Goal: Information Seeking & Learning: Learn about a topic

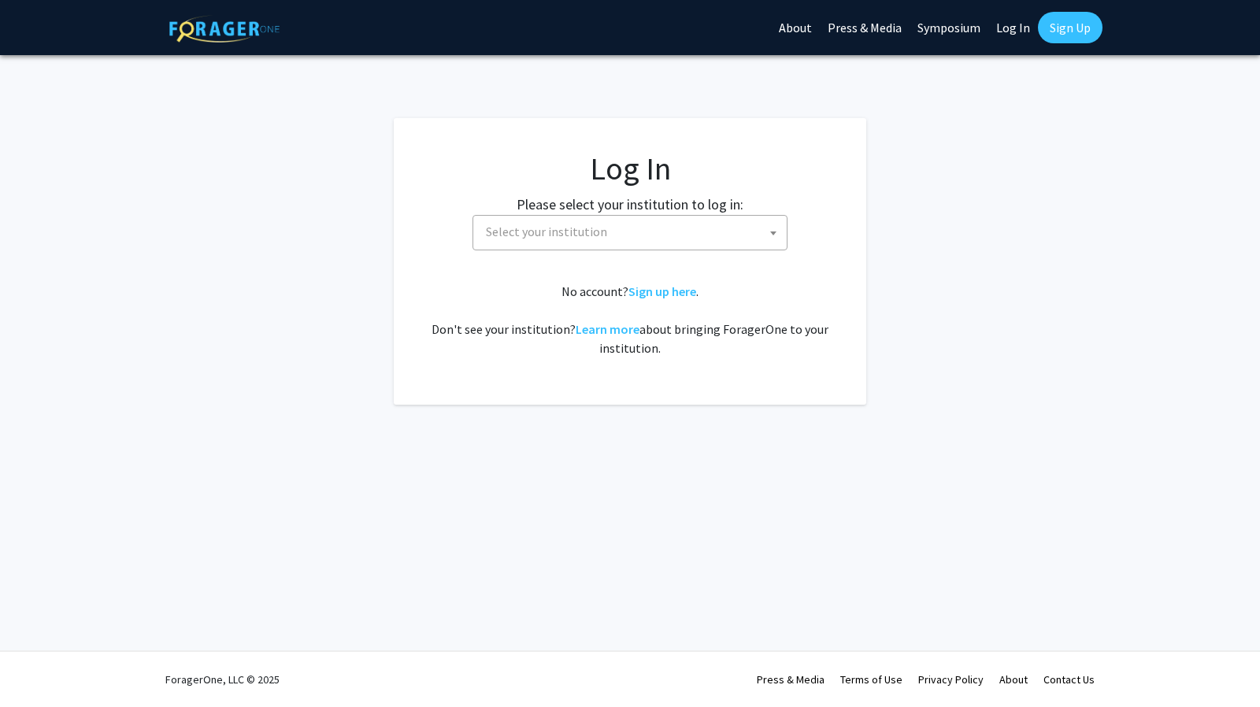
click at [693, 234] on span "Select your institution" at bounding box center [632, 232] width 307 height 32
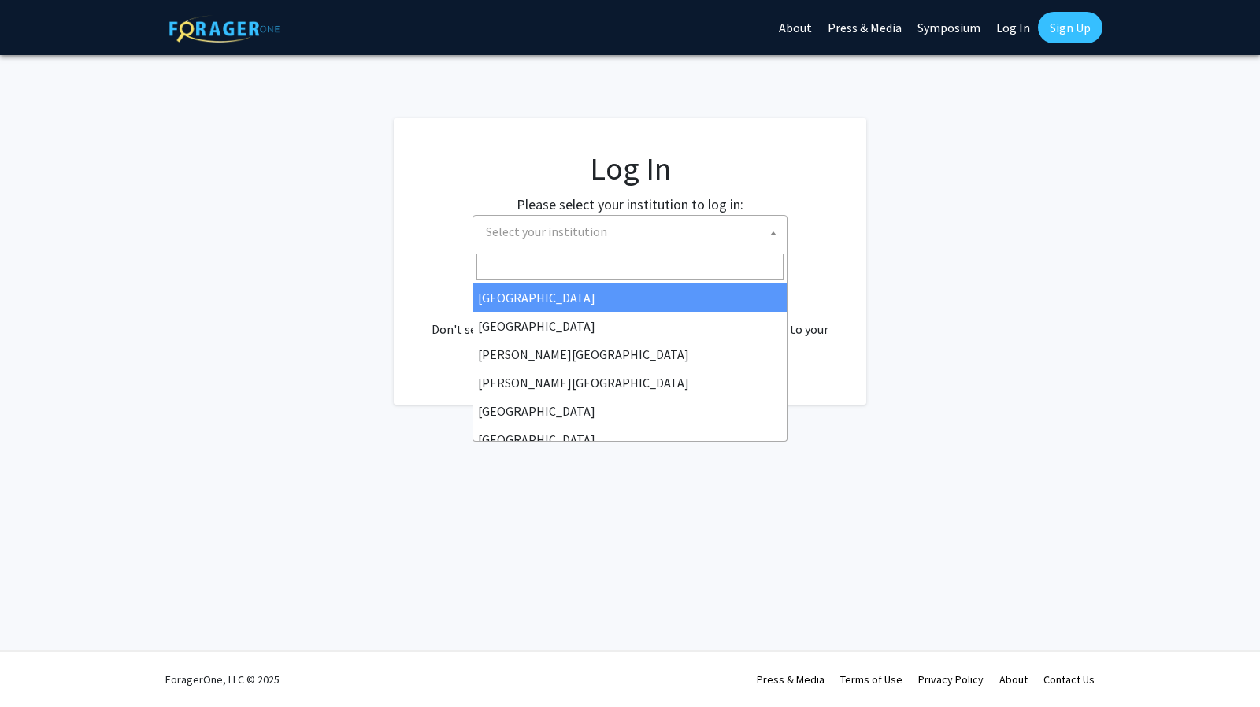
select select "34"
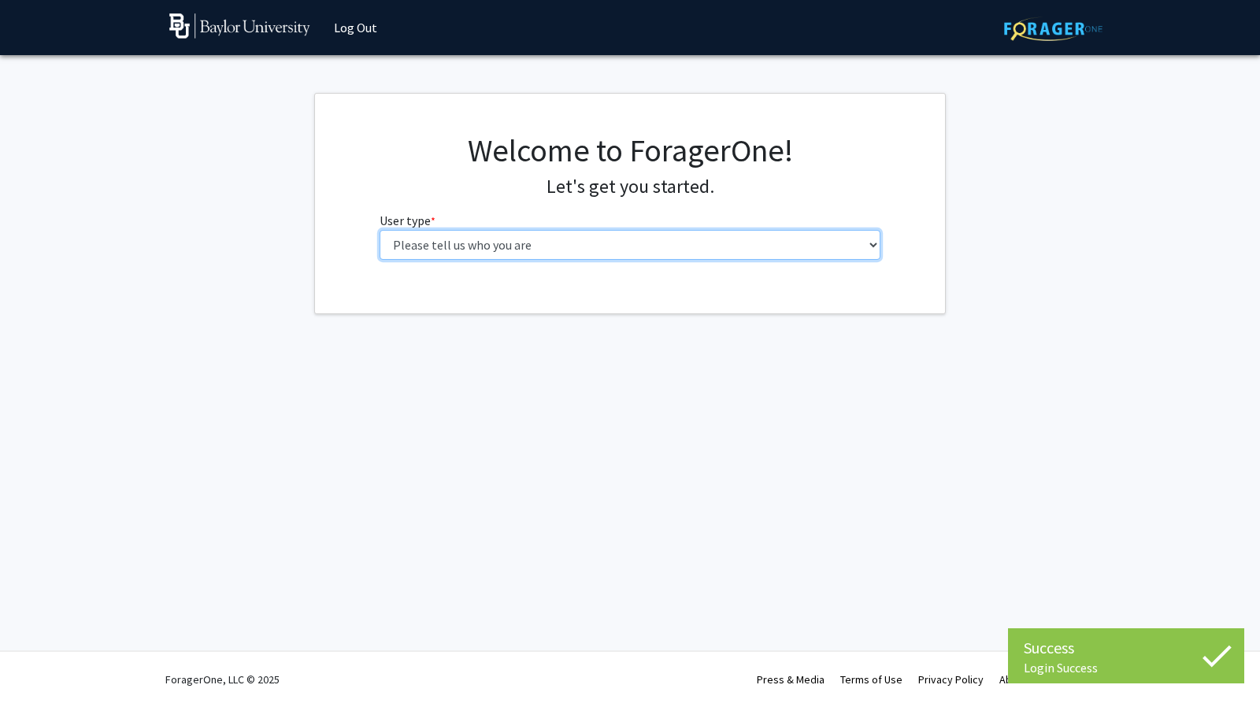
click at [600, 244] on select "Please tell us who you are Undergraduate Student Master's Student Doctoral Cand…" at bounding box center [629, 245] width 501 height 30
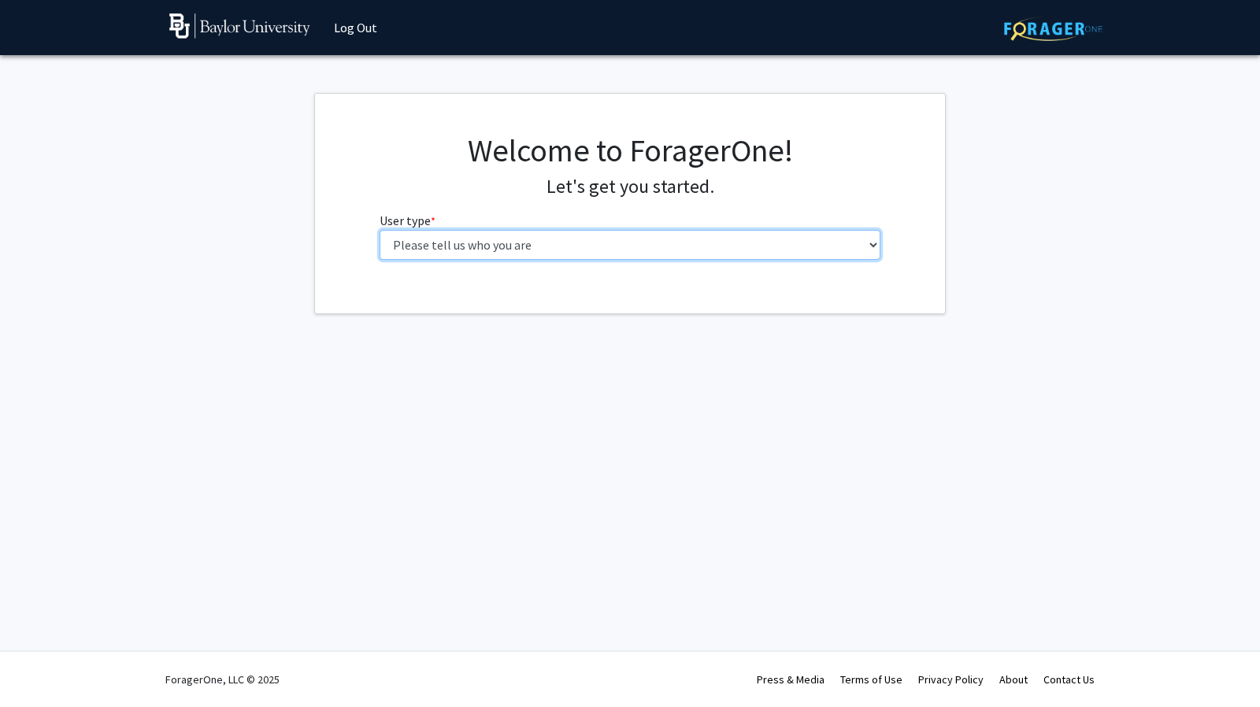
select select "1: undergrad"
click at [379, 230] on select "Please tell us who you are Undergraduate Student Master's Student Doctoral Cand…" at bounding box center [629, 245] width 501 height 30
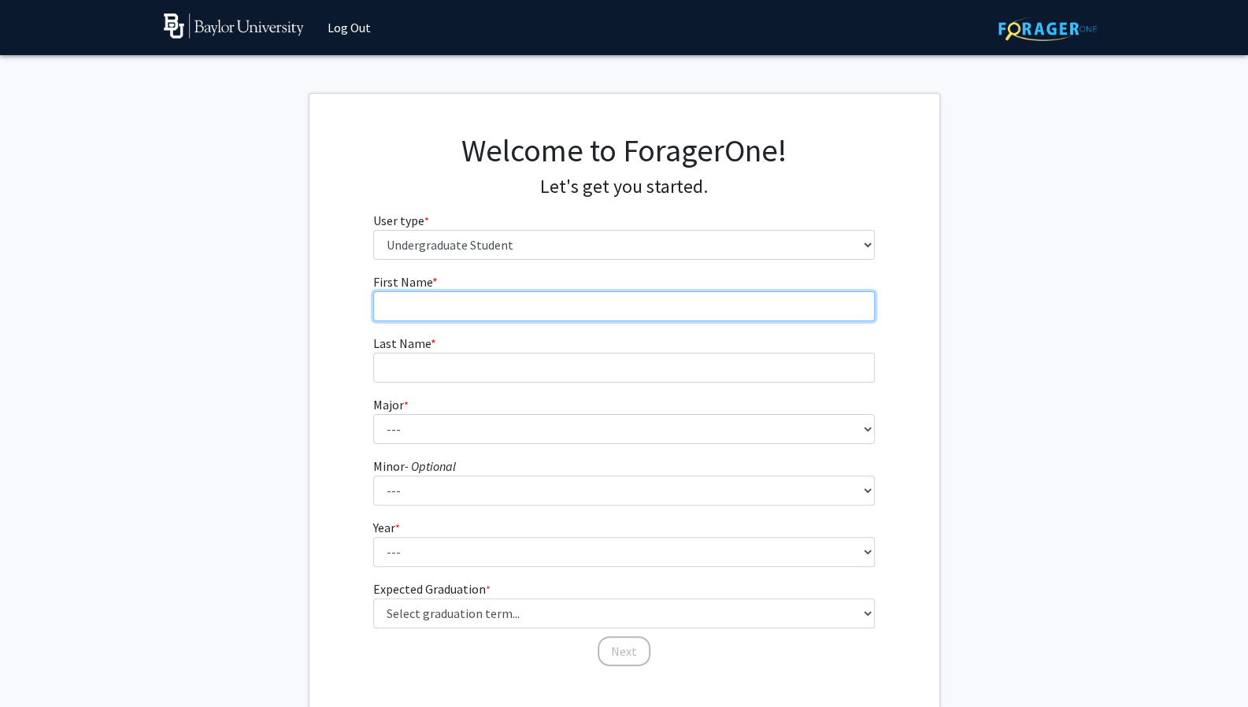
click at [584, 306] on input "First Name * required" at bounding box center [623, 306] width 501 height 30
type input "Mason"
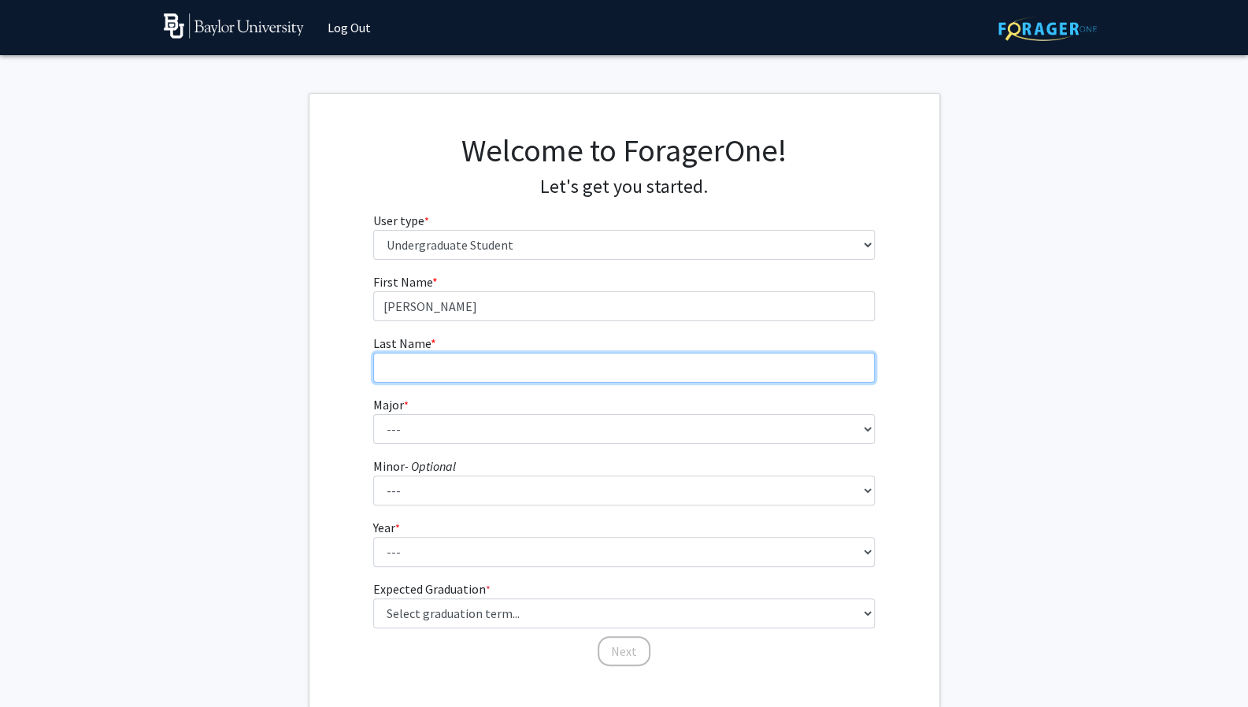
click at [507, 380] on input "Last Name * required" at bounding box center [623, 368] width 501 height 30
type input "Gregory"
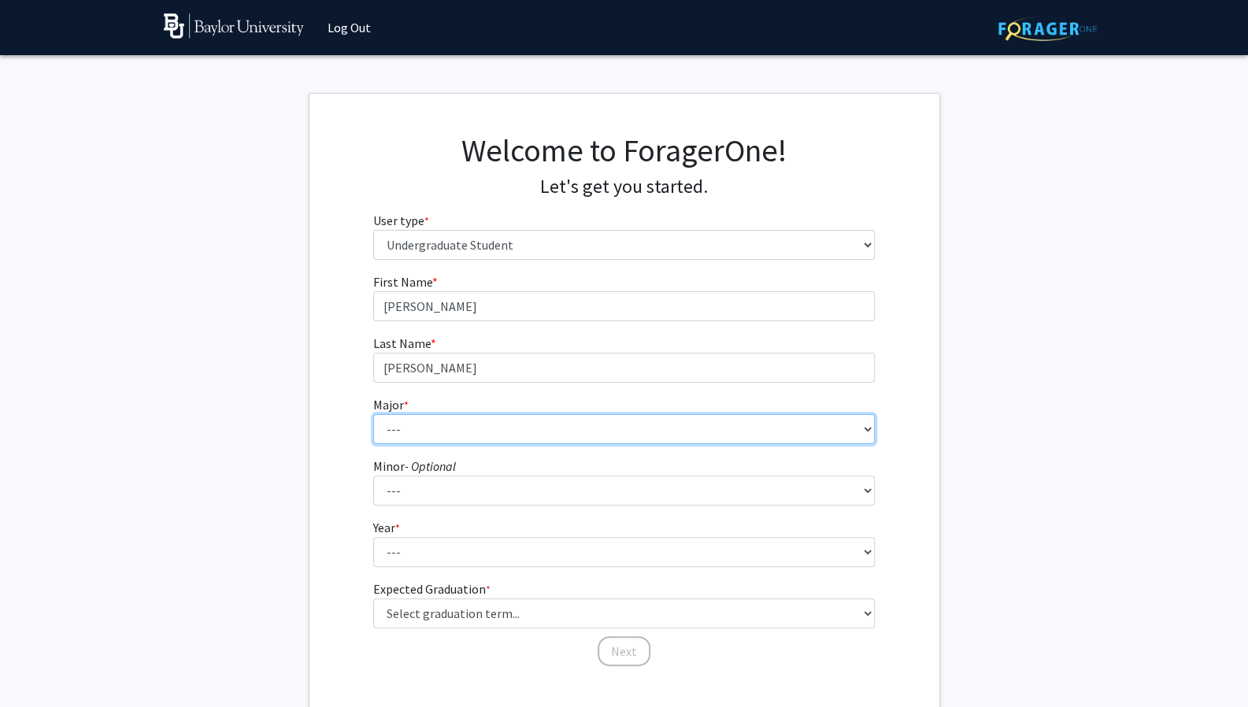
click at [505, 434] on select "--- Accounting American Studies Anthropology Apparel Design & Product Developme…" at bounding box center [623, 429] width 501 height 30
select select "96: 2761"
click at [373, 414] on select "--- Accounting American Studies Anthropology Apparel Design & Product Developme…" at bounding box center [623, 429] width 501 height 30
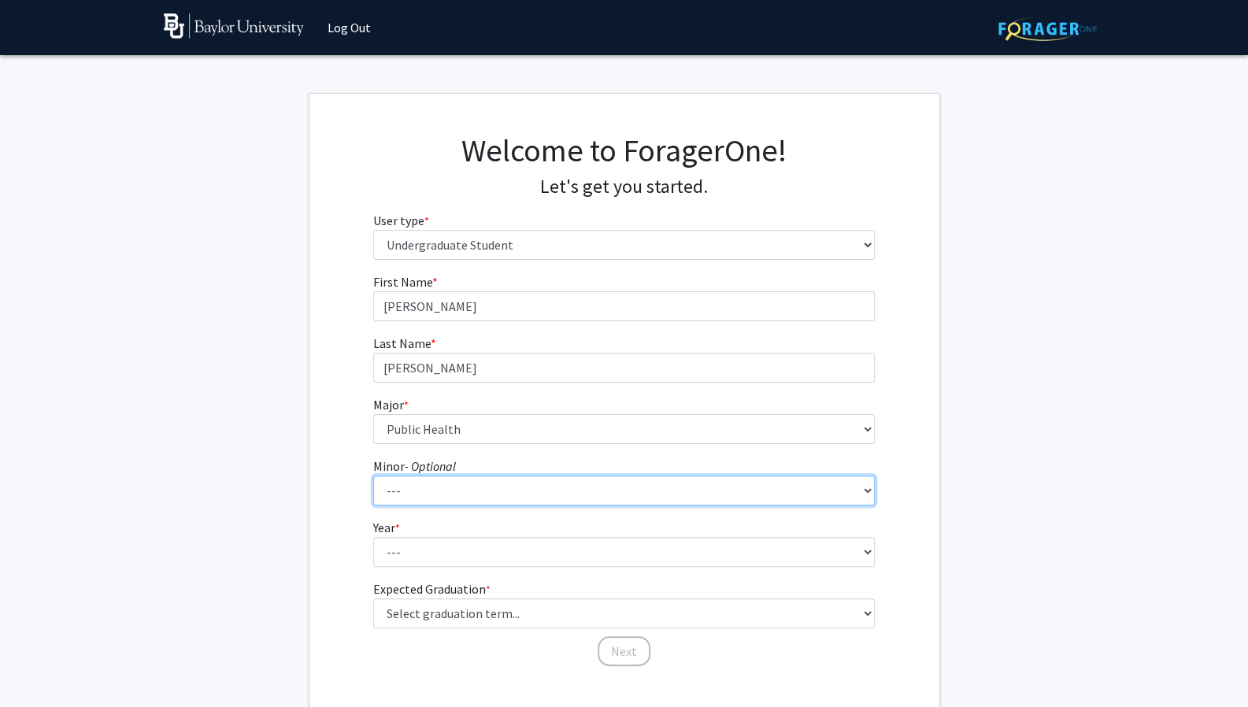
click at [429, 485] on select "--- Advertising American Sign Language American Studies Anthropology Apparel Me…" at bounding box center [623, 491] width 501 height 30
click at [373, 476] on select "--- Advertising American Sign Language American Studies Anthropology Apparel Me…" at bounding box center [623, 491] width 501 height 30
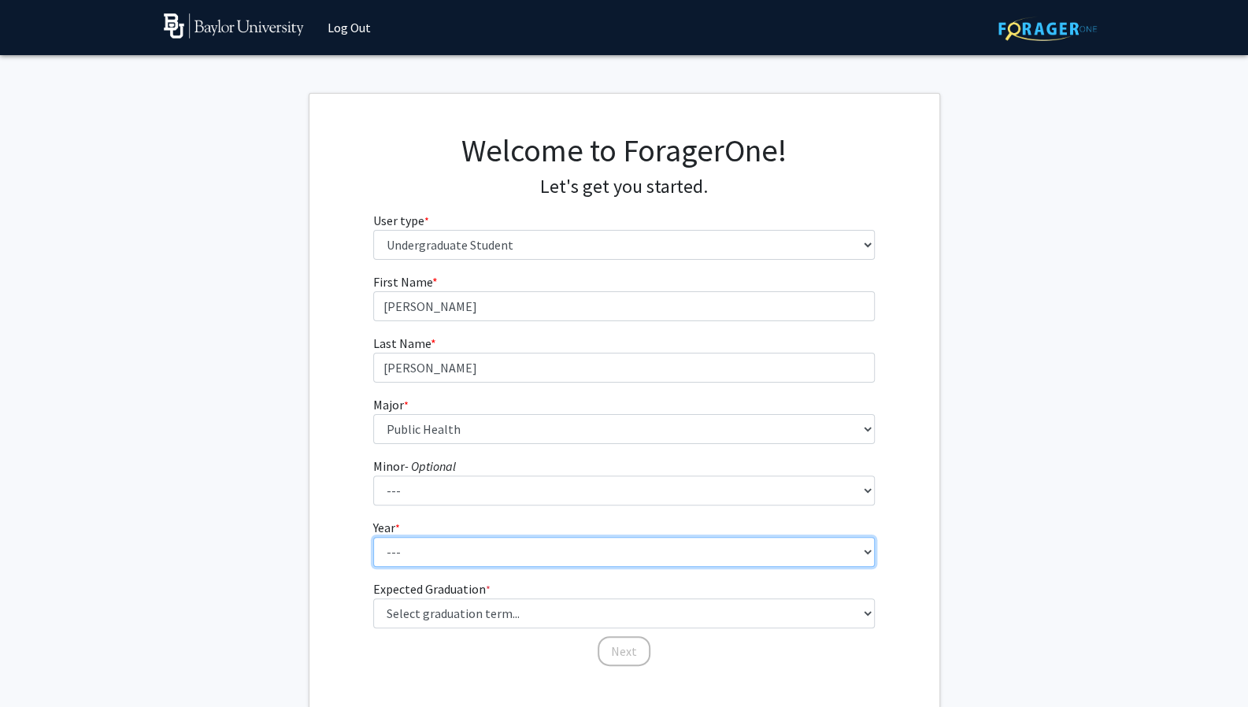
click at [428, 554] on select "--- First-year Sophomore Junior Senior Postbaccalaureate Certificate" at bounding box center [623, 552] width 501 height 30
select select "4: senior"
click at [373, 537] on select "--- First-year Sophomore Junior Senior Postbaccalaureate Certificate" at bounding box center [623, 552] width 501 height 30
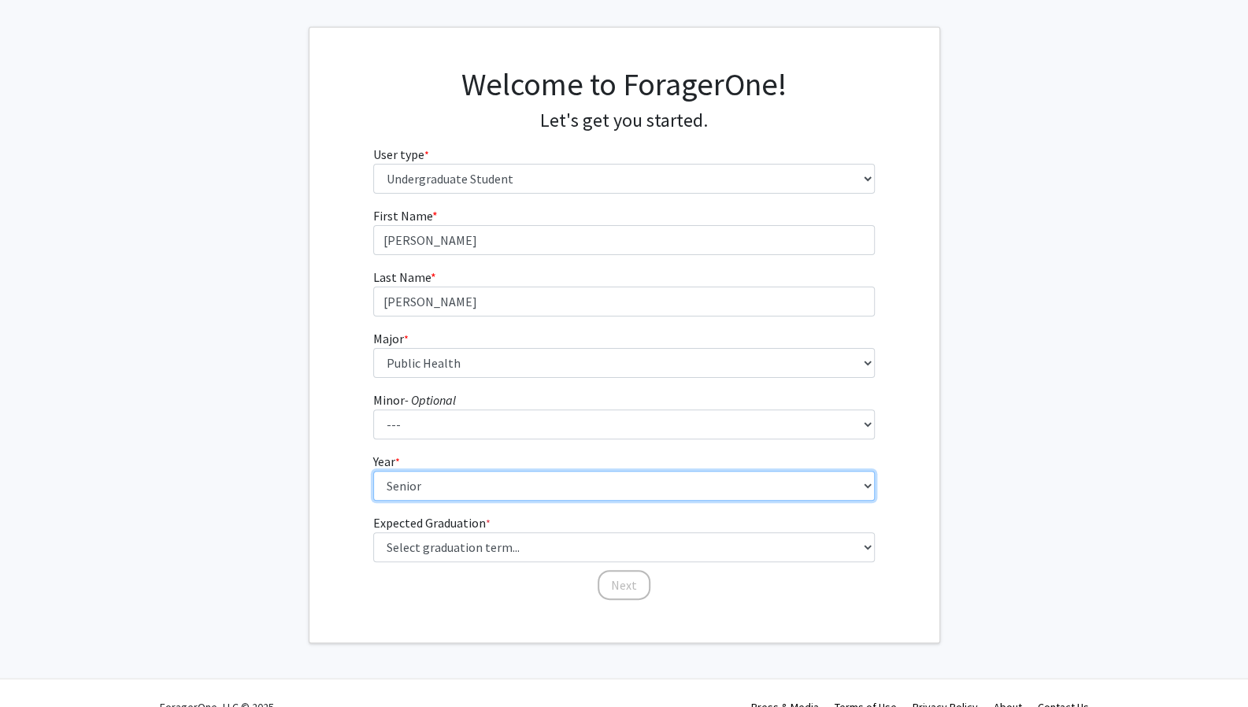
scroll to position [67, 0]
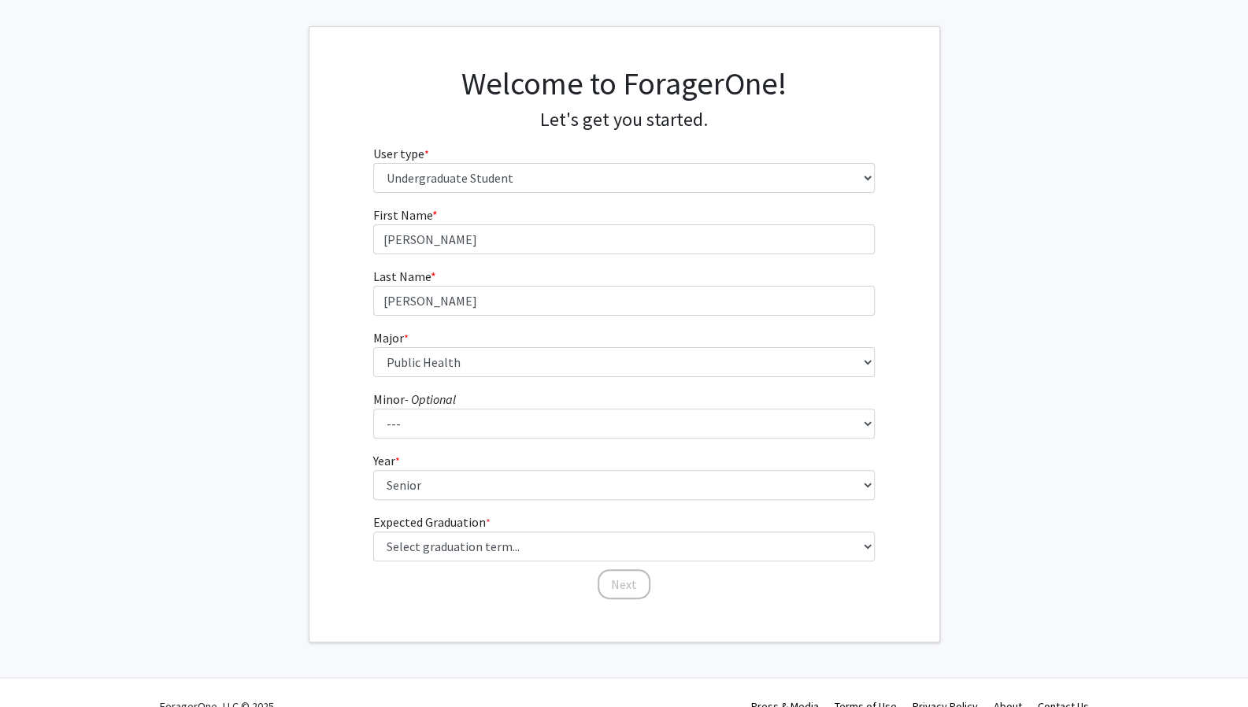
click at [436, 561] on form "First Name * required Mason Last Name * required Gregory Major * required --- A…" at bounding box center [623, 394] width 501 height 379
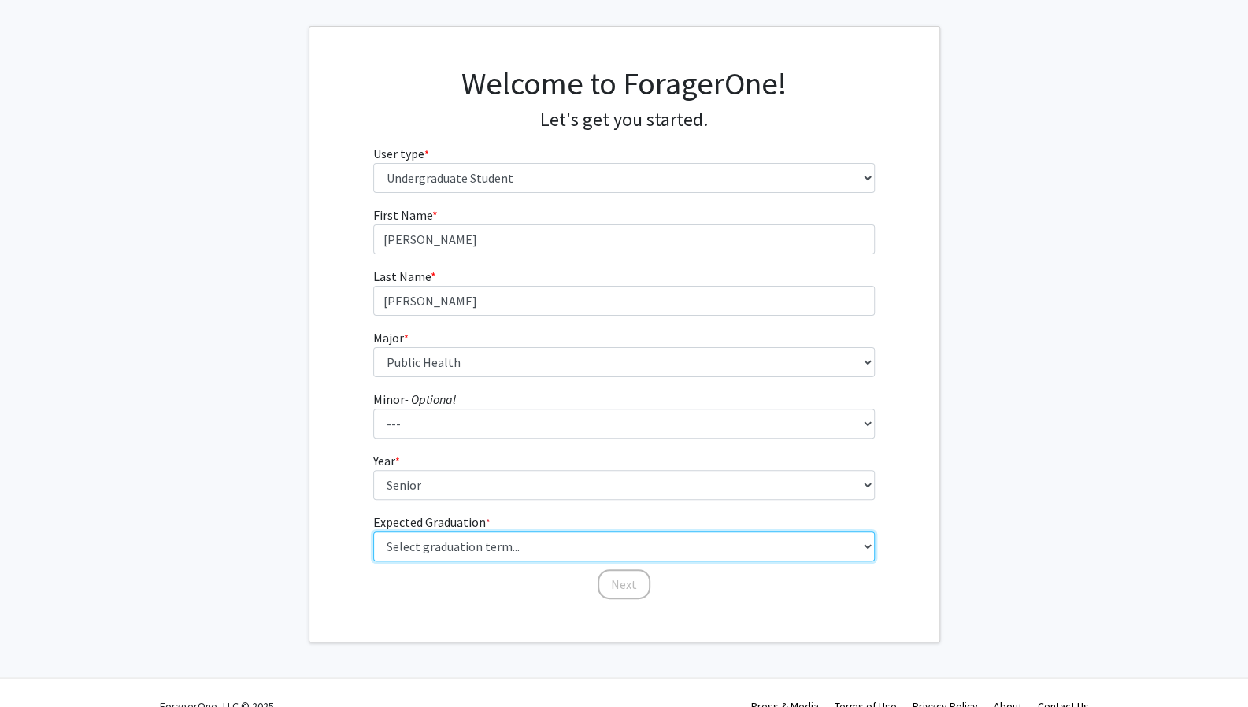
click at [448, 538] on select "Select graduation term... Spring 2025 Summer 2025 Fall 2025 Winter 2025 Spring …" at bounding box center [623, 546] width 501 height 30
click at [373, 531] on select "Select graduation term... Spring 2025 Summer 2025 Fall 2025 Winter 2025 Spring …" at bounding box center [623, 546] width 501 height 30
click at [472, 539] on select "Select graduation term... Spring 2025 Summer 2025 Fall 2025 Winter 2025 Spring …" at bounding box center [623, 546] width 501 height 30
select select "5: spring_2026"
click at [373, 531] on select "Select graduation term... Spring 2025 Summer 2025 Fall 2025 Winter 2025 Spring …" at bounding box center [623, 546] width 501 height 30
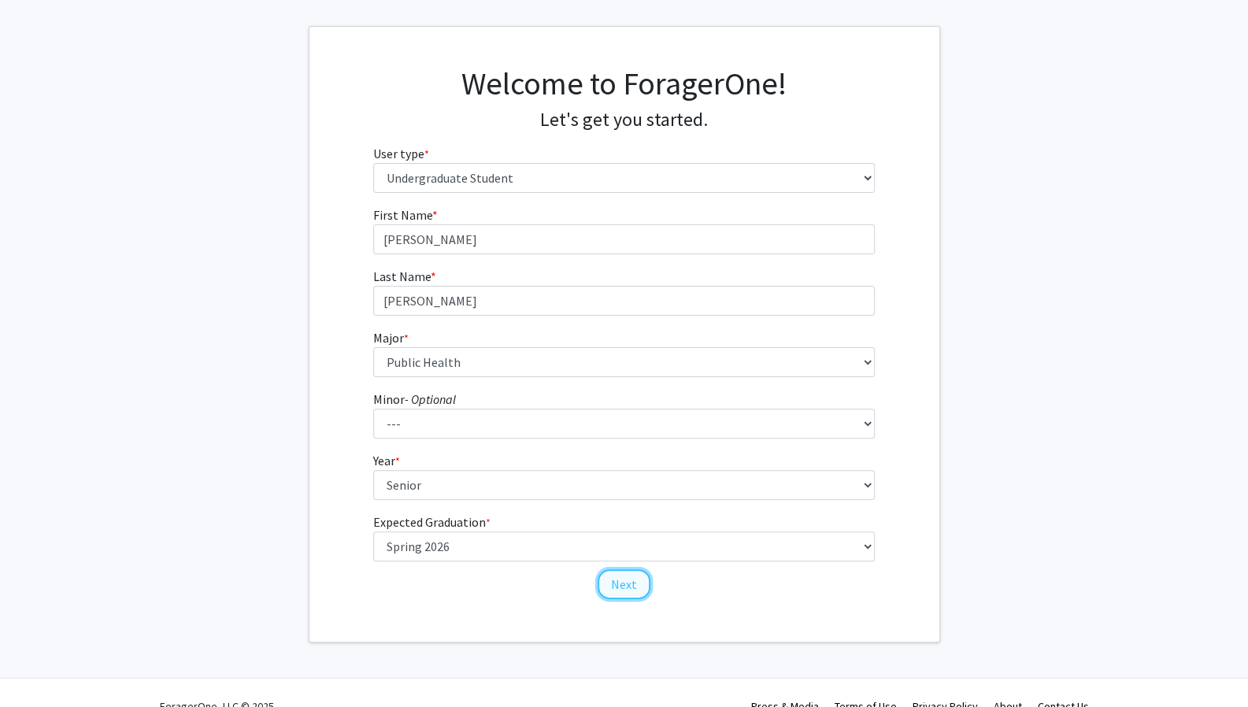
click at [629, 575] on button "Next" at bounding box center [624, 584] width 53 height 30
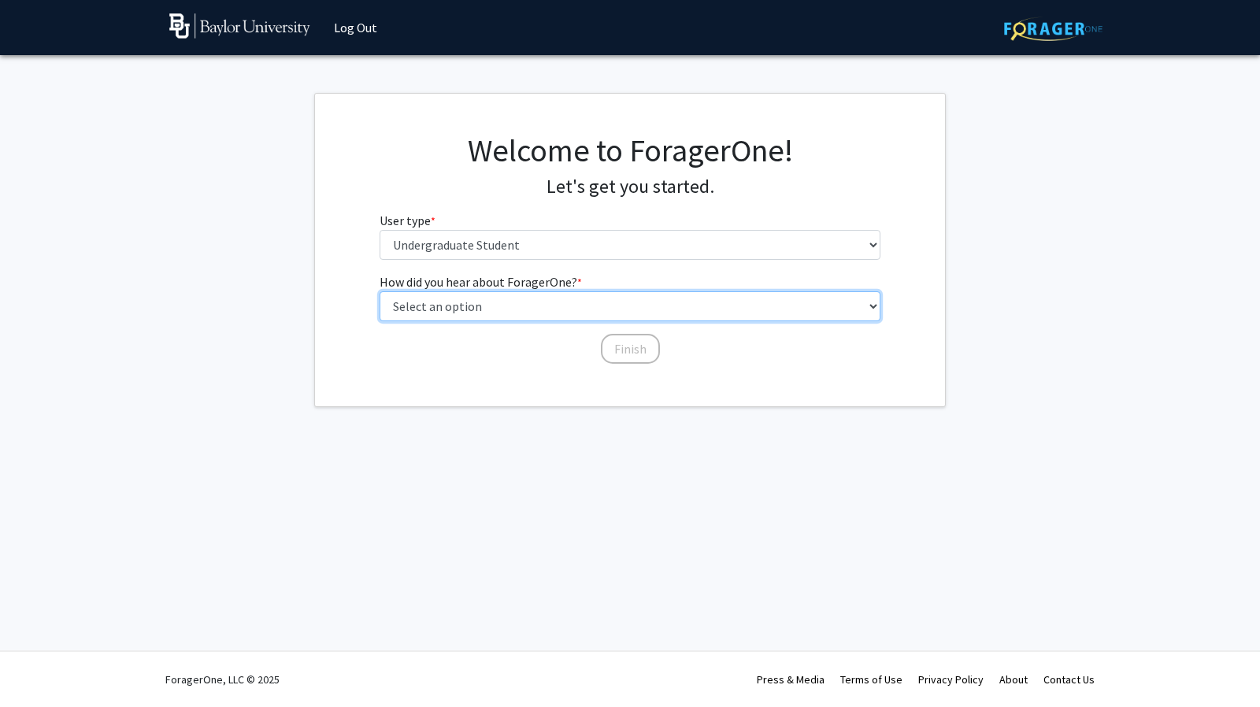
click at [511, 300] on select "Select an option Peer/student recommendation Faculty/staff recommendation Unive…" at bounding box center [629, 306] width 501 height 30
select select "2: faculty_recommendation"
click at [379, 291] on select "Select an option Peer/student recommendation Faculty/staff recommendation Unive…" at bounding box center [629, 306] width 501 height 30
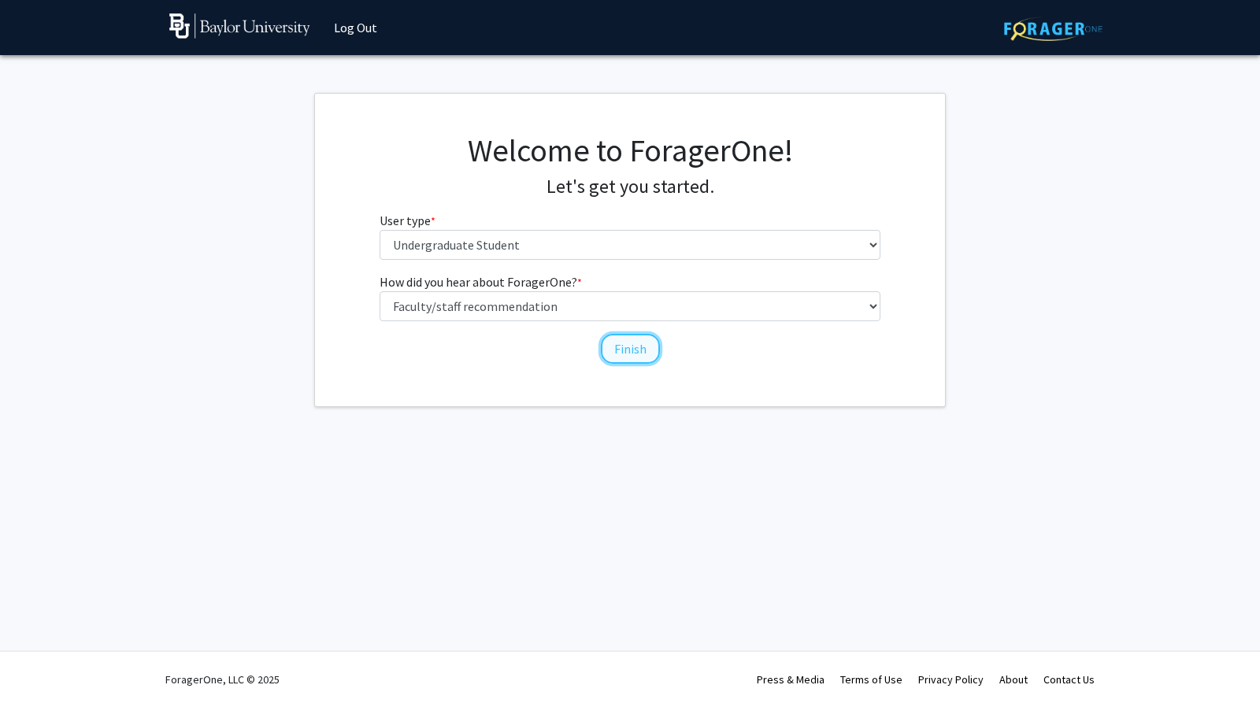
click at [605, 349] on button "Finish" at bounding box center [630, 349] width 59 height 30
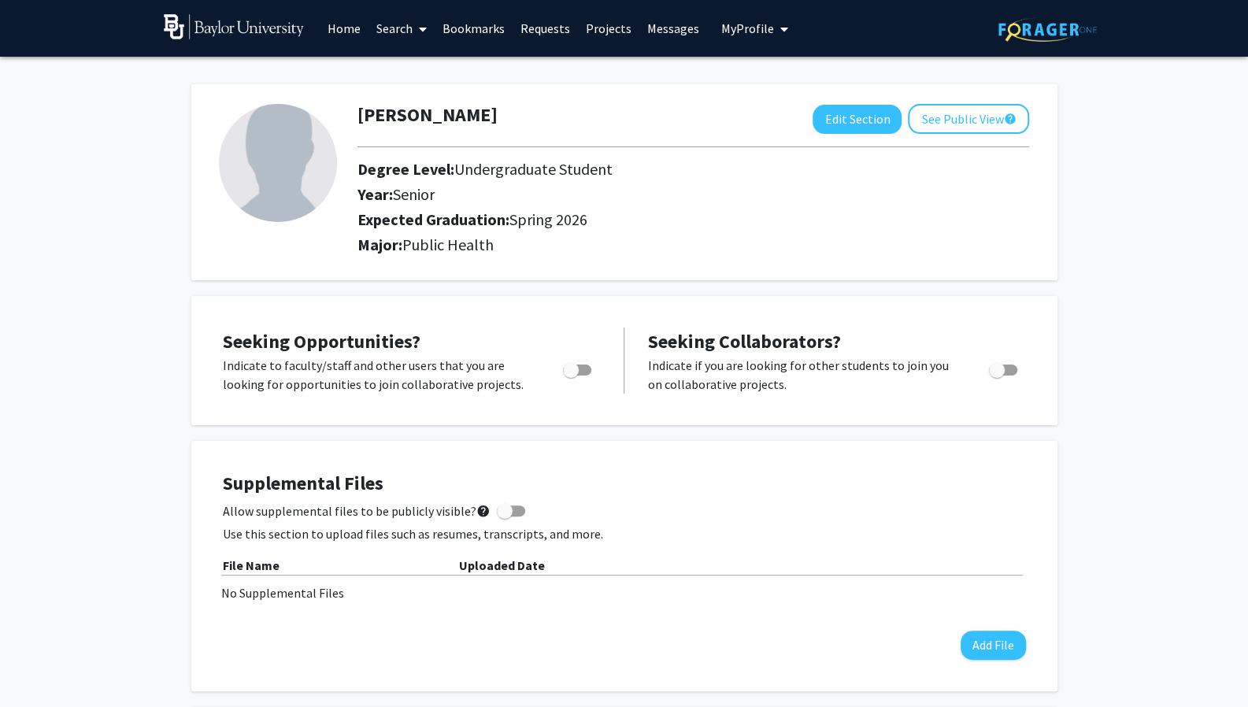
click at [410, 29] on link "Search" at bounding box center [401, 28] width 66 height 55
click at [415, 73] on span "Faculty/Staff" at bounding box center [426, 72] width 116 height 31
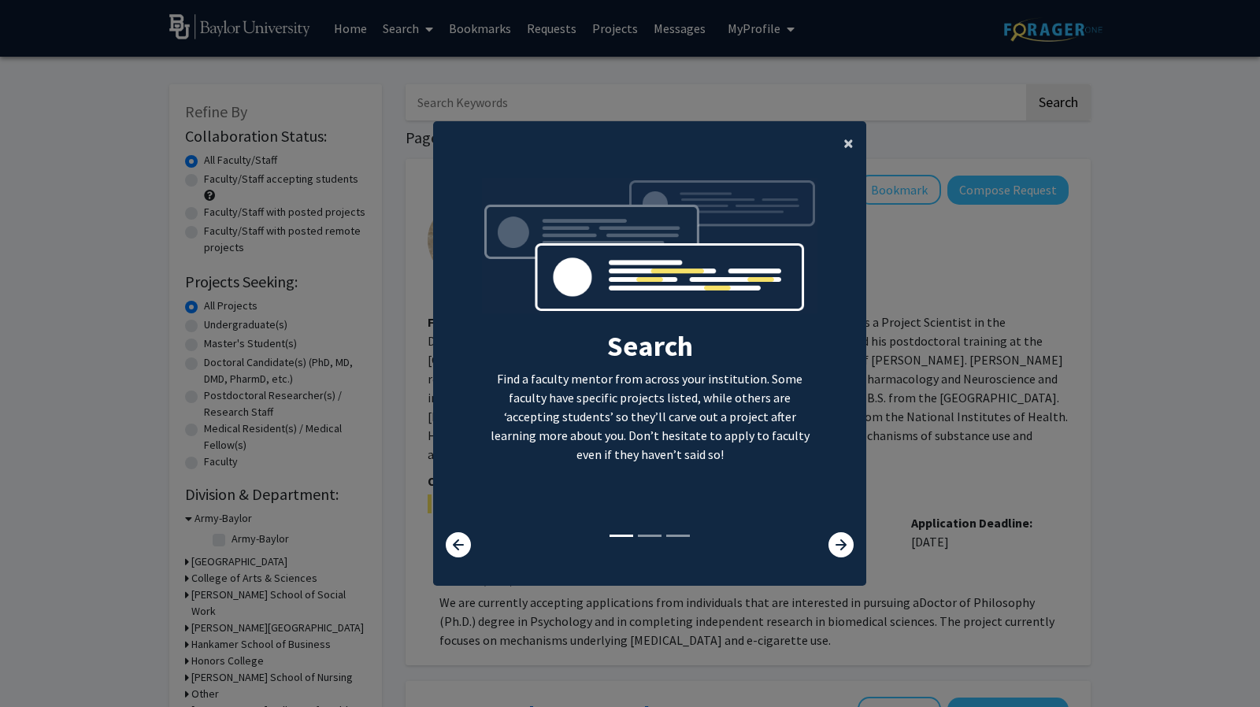
click at [847, 141] on button "×" at bounding box center [848, 143] width 35 height 44
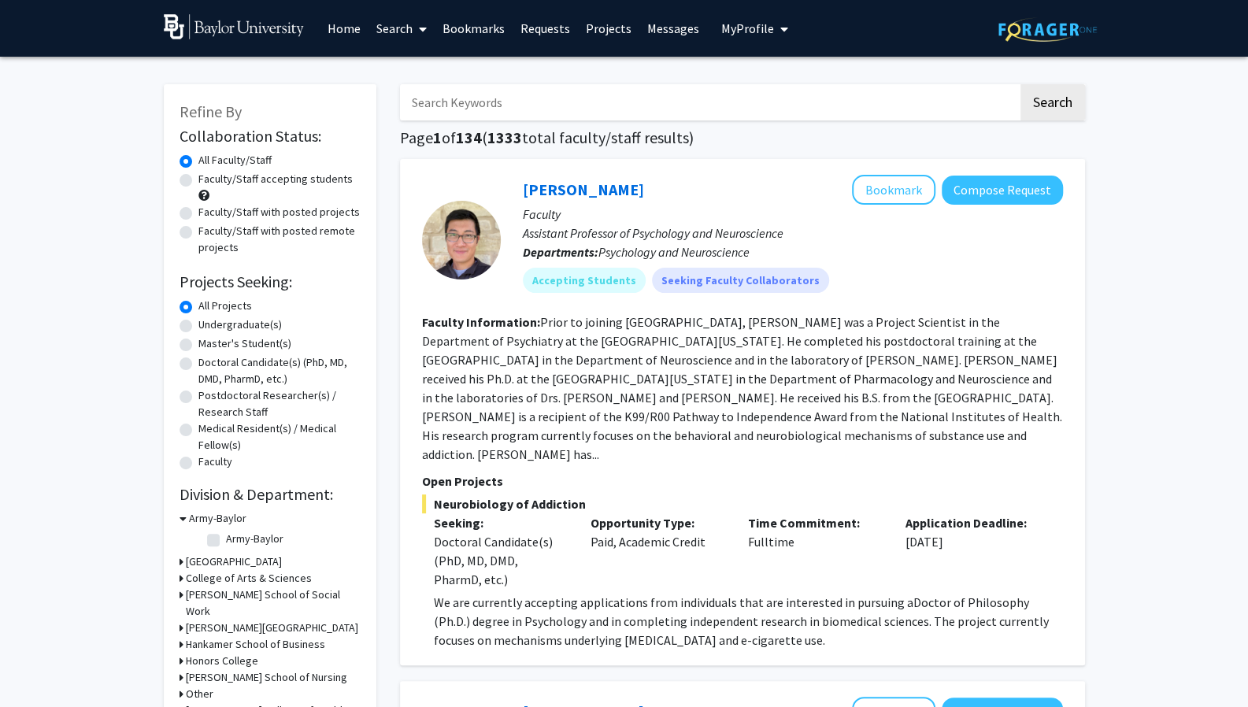
click at [592, 115] on input "Search Keywords" at bounding box center [709, 102] width 618 height 36
type input "public health"
click at [1020, 84] on button "Search" at bounding box center [1052, 102] width 65 height 36
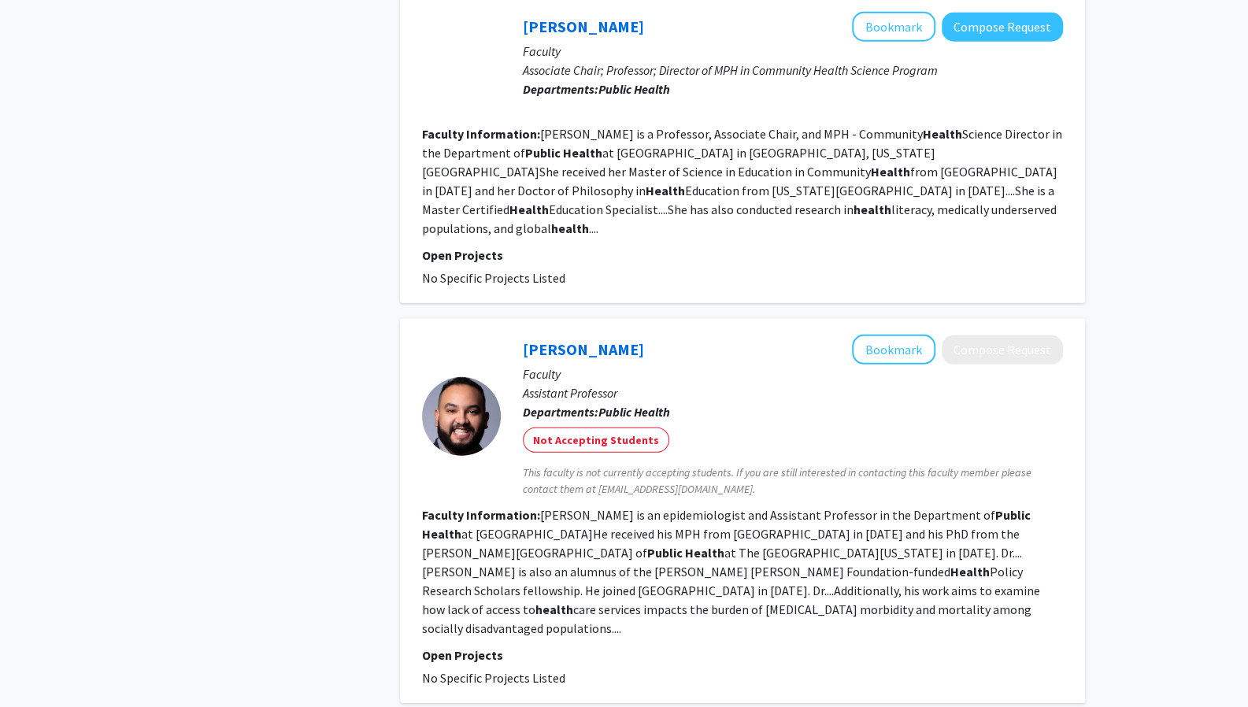
scroll to position [2802, 0]
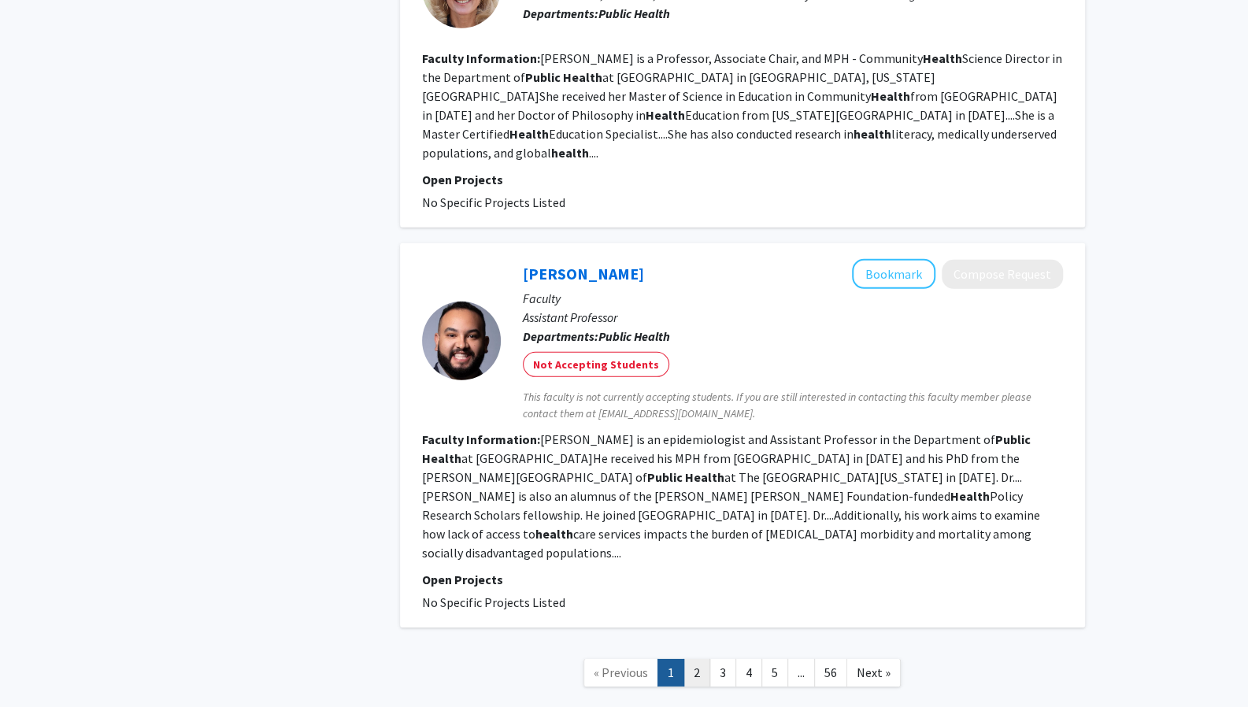
click at [699, 659] on link "2" at bounding box center [696, 673] width 27 height 28
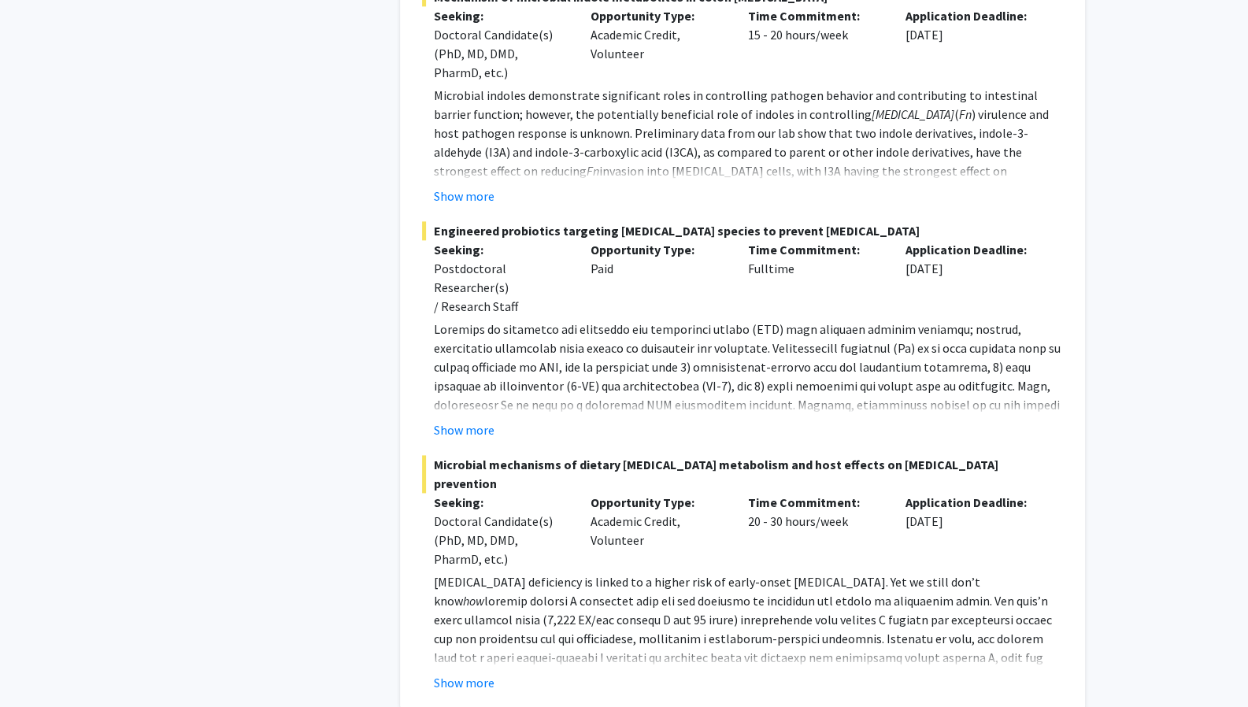
scroll to position [1136, 0]
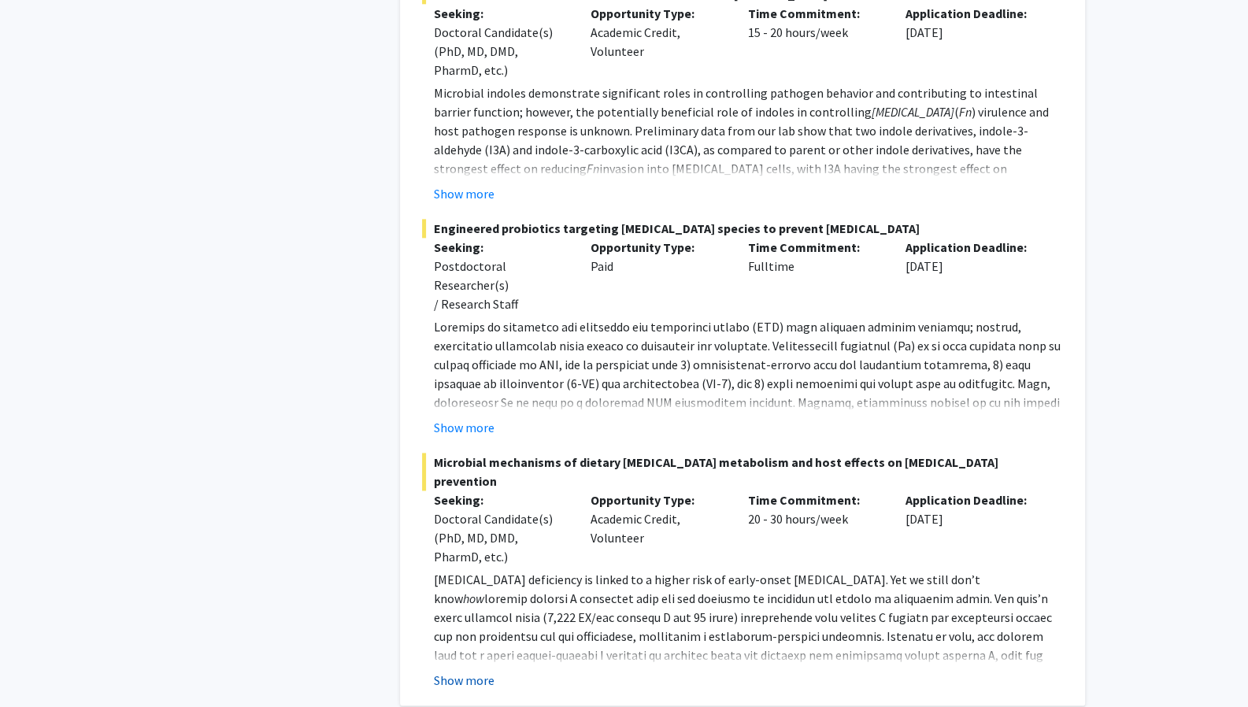
click at [464, 671] on button "Show more" at bounding box center [464, 680] width 61 height 19
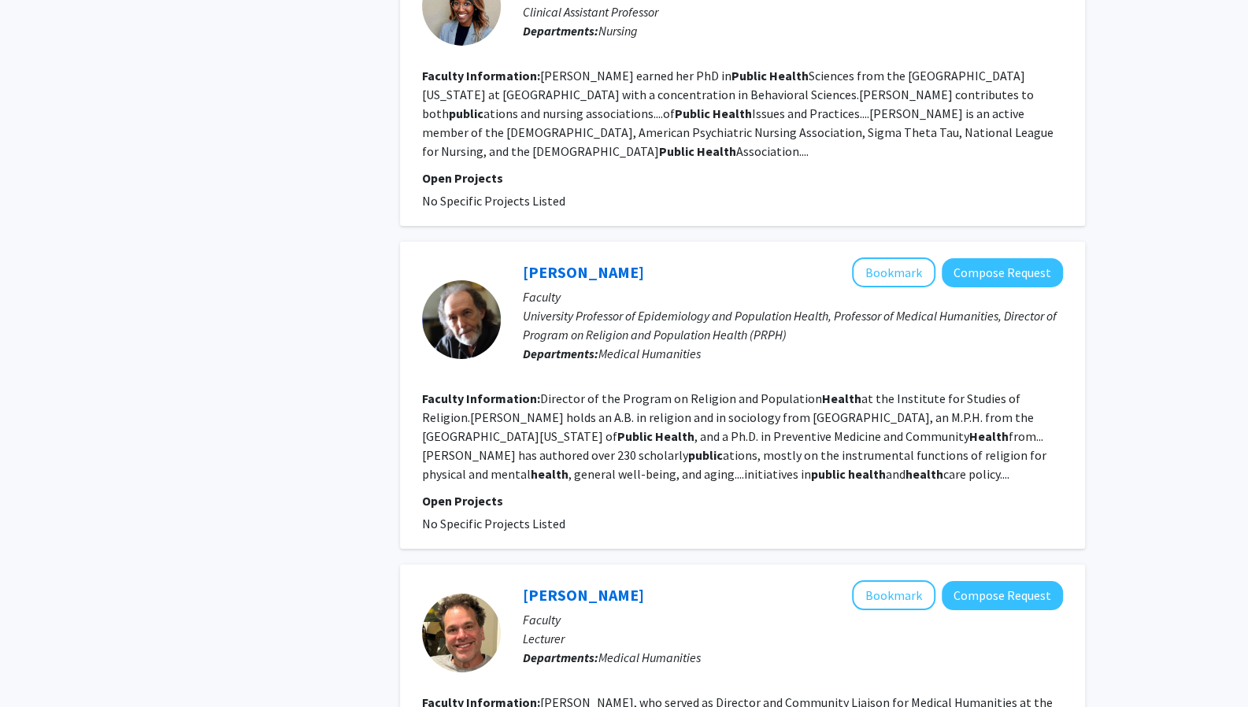
scroll to position [3436, 0]
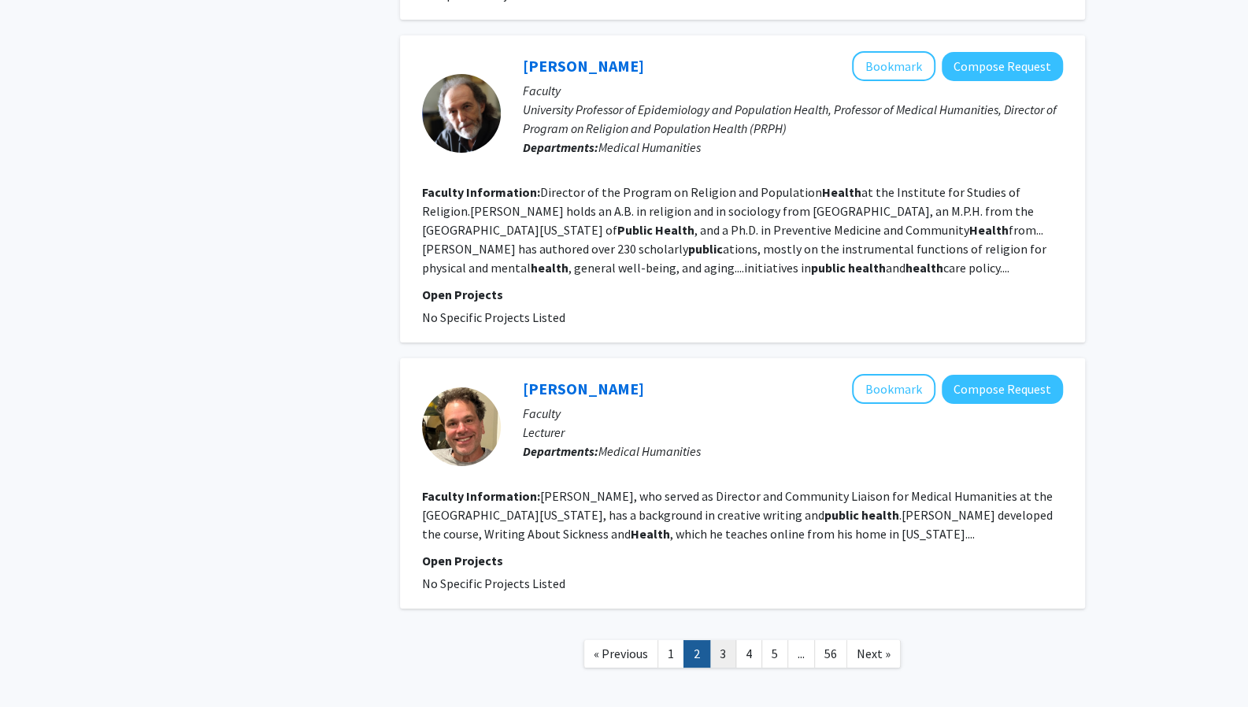
click at [732, 640] on link "3" at bounding box center [722, 654] width 27 height 28
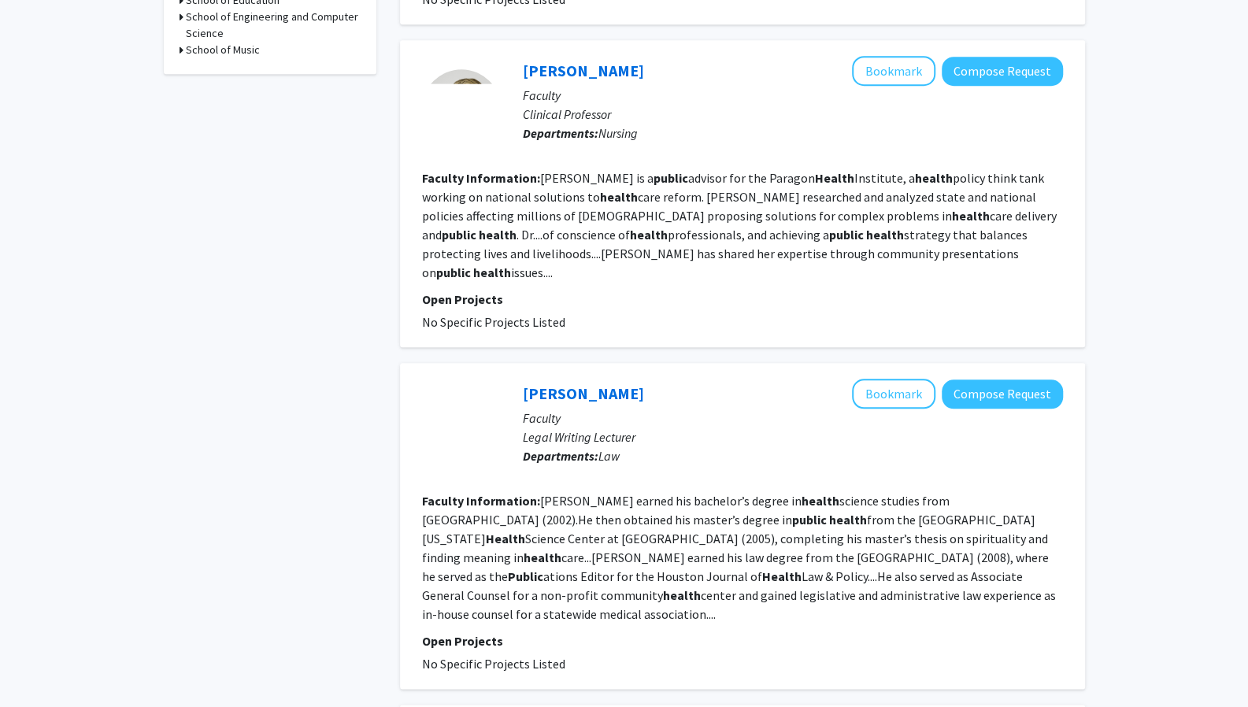
scroll to position [732, 0]
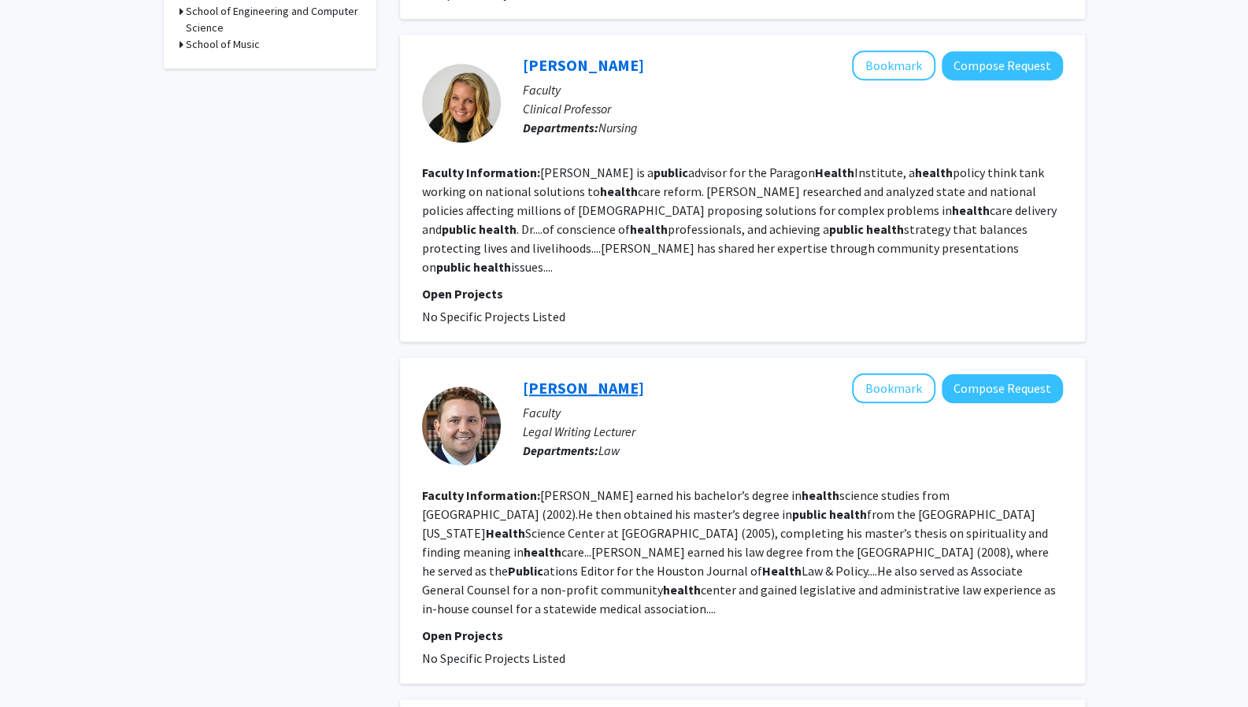
click at [565, 378] on link "Michael Smith" at bounding box center [583, 388] width 121 height 20
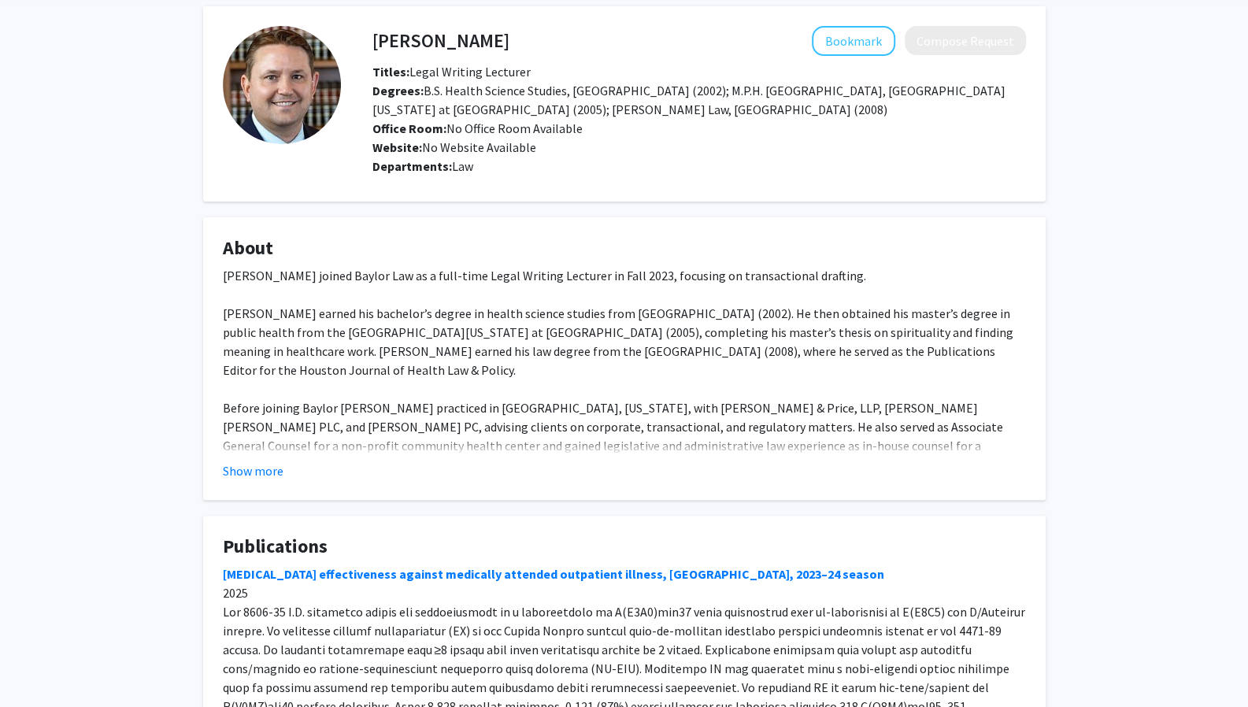
scroll to position [64, 0]
click at [259, 479] on fg-card "About Michael Smith joined Baylor Law as a full-time Legal Writing Lecturer in …" at bounding box center [624, 357] width 842 height 283
click at [258, 468] on button "Show more" at bounding box center [253, 469] width 61 height 19
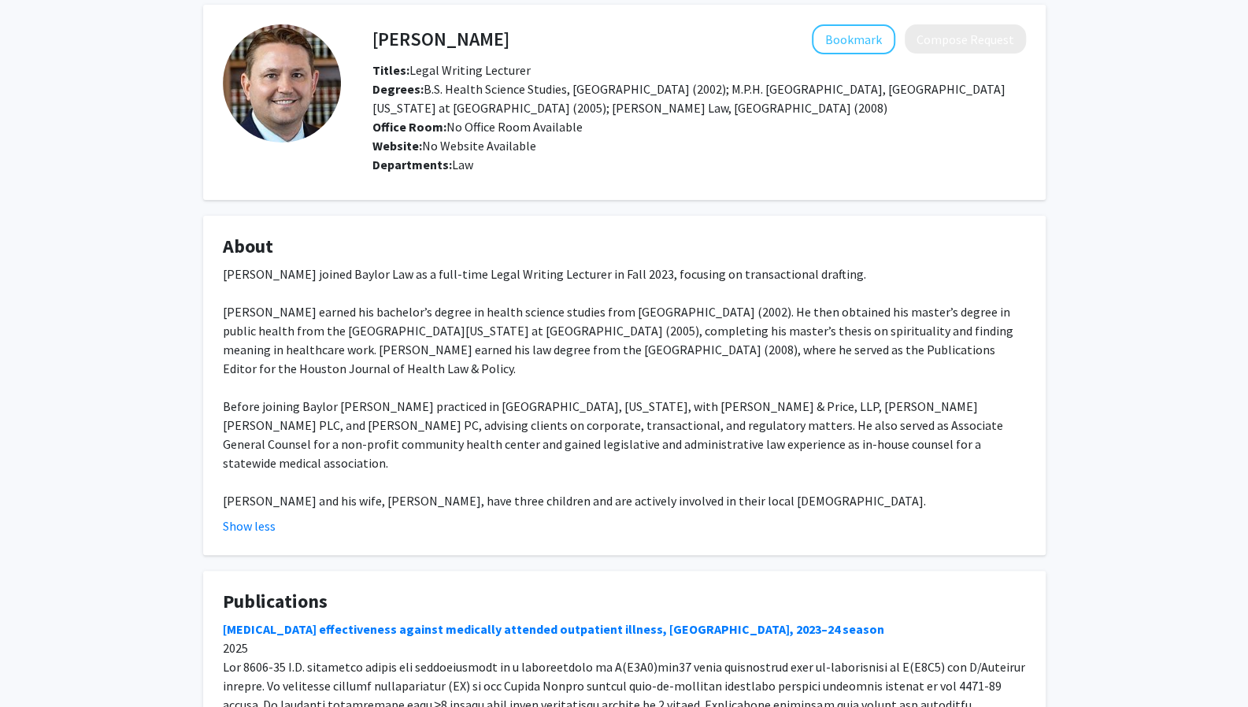
scroll to position [275, 0]
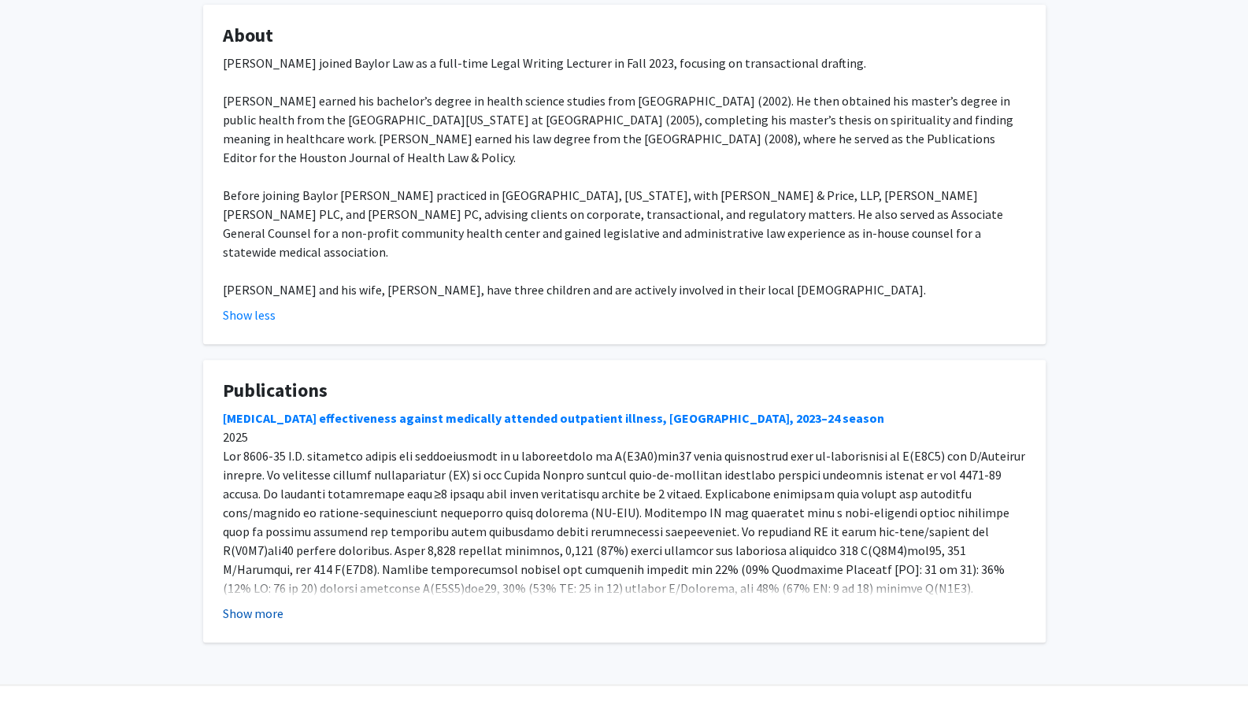
click at [242, 604] on button "Show more" at bounding box center [253, 613] width 61 height 19
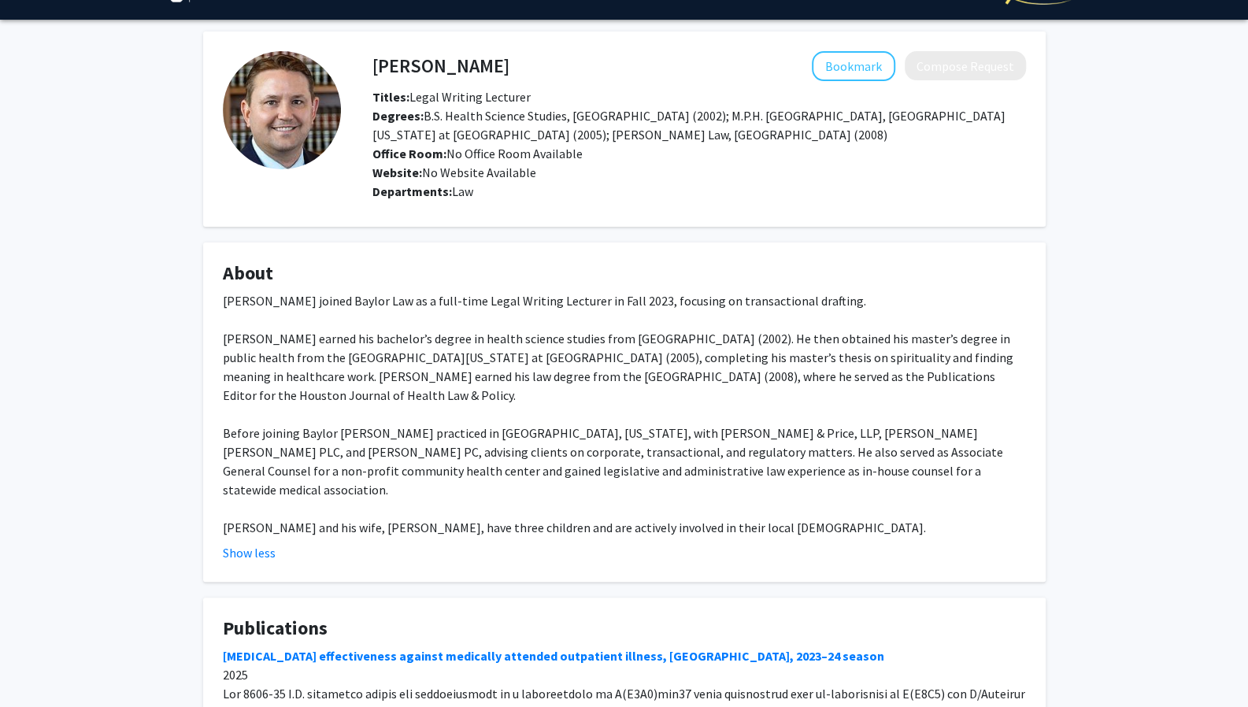
scroll to position [0, 0]
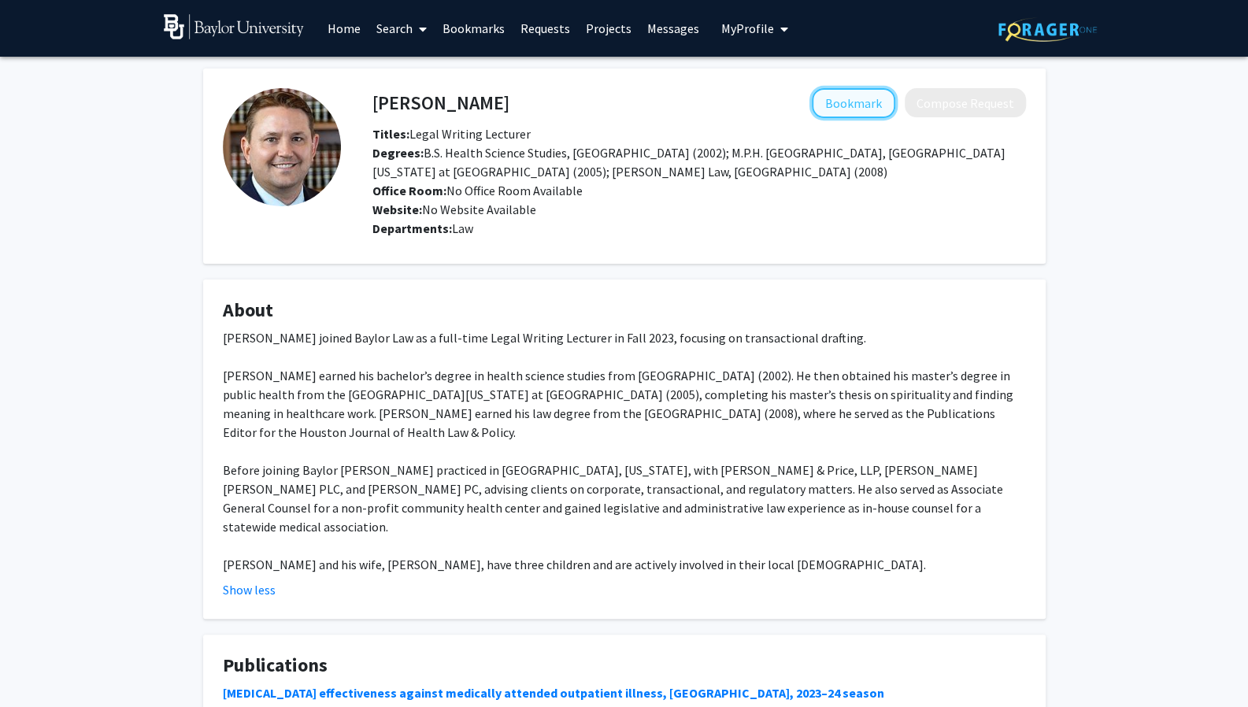
click at [877, 109] on button "Bookmark" at bounding box center [853, 103] width 83 height 30
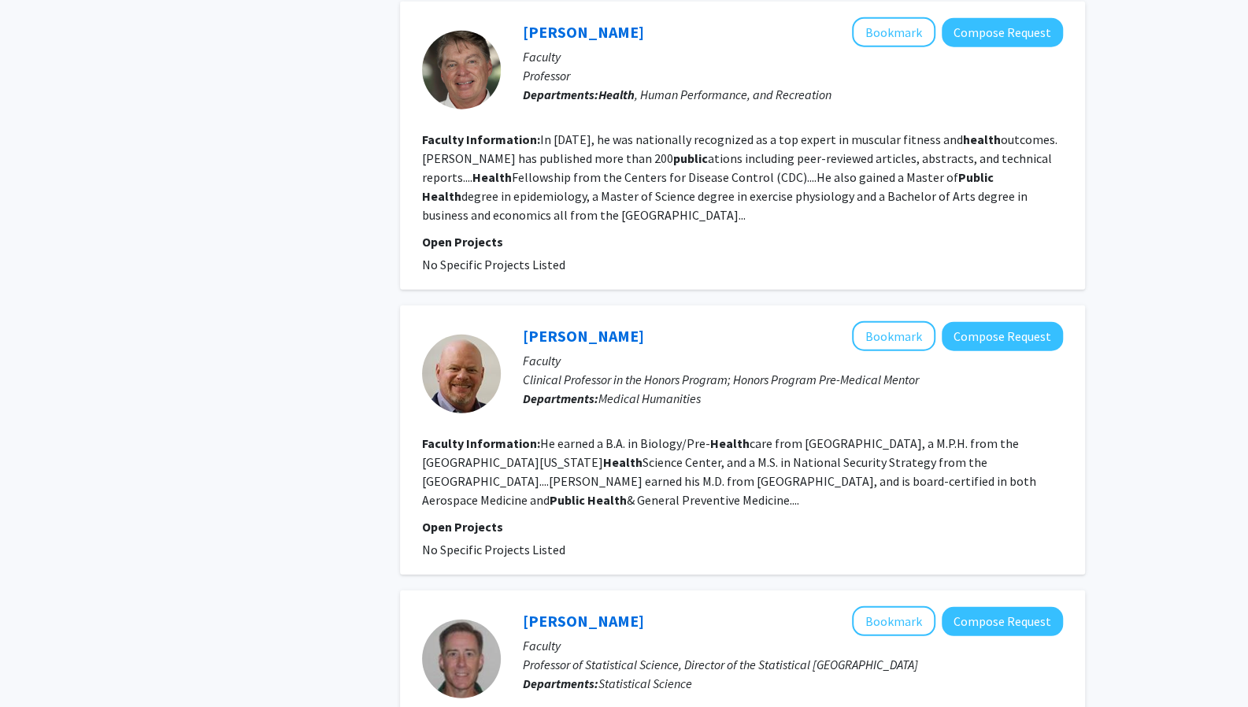
scroll to position [2611, 0]
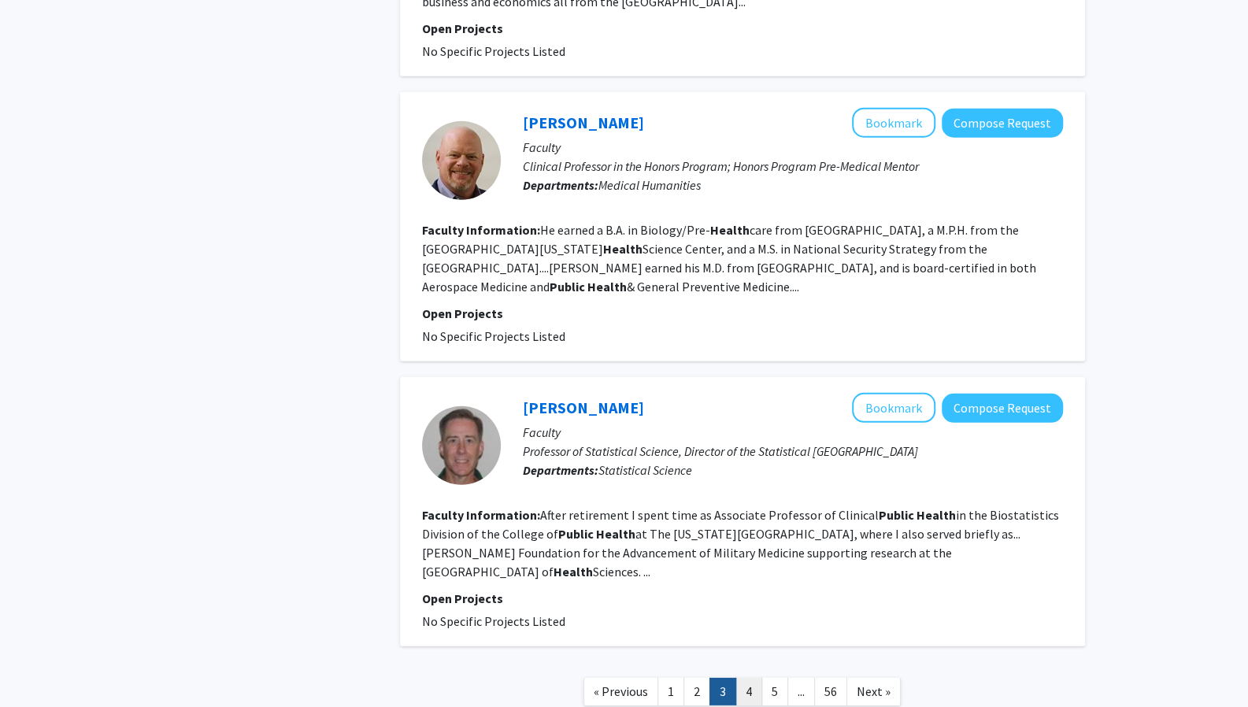
click at [754, 678] on link "4" at bounding box center [748, 692] width 27 height 28
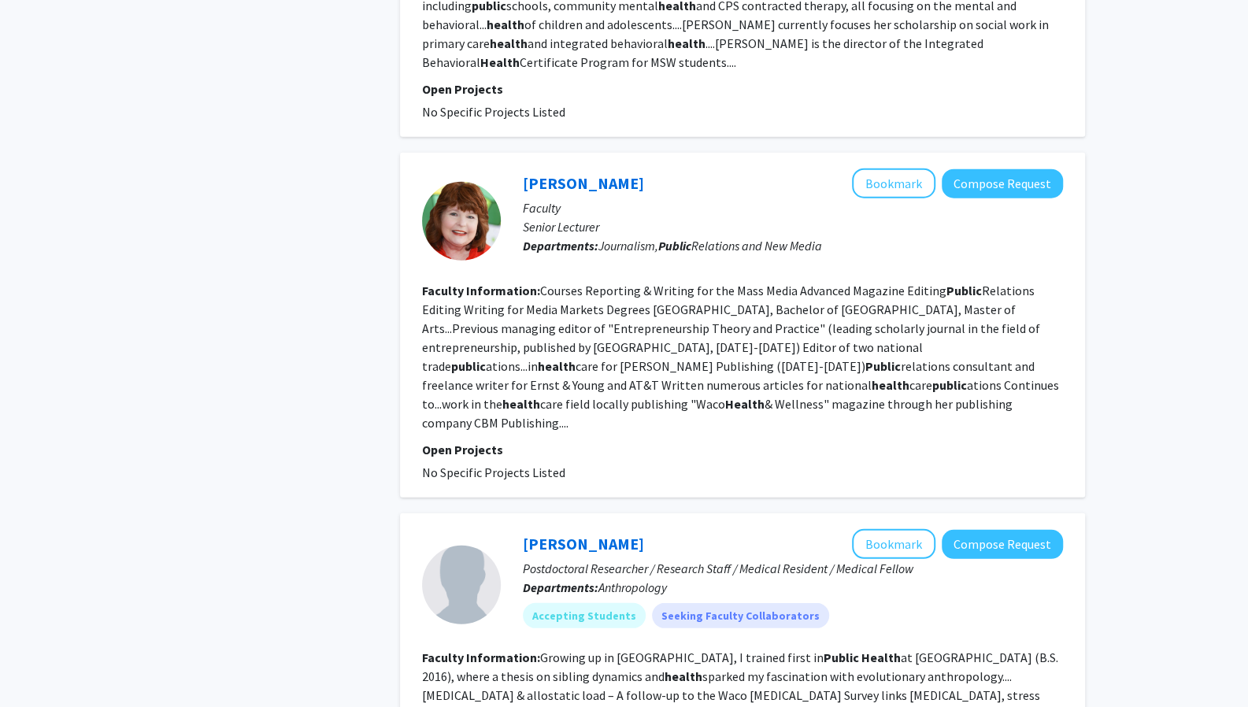
scroll to position [2599, 0]
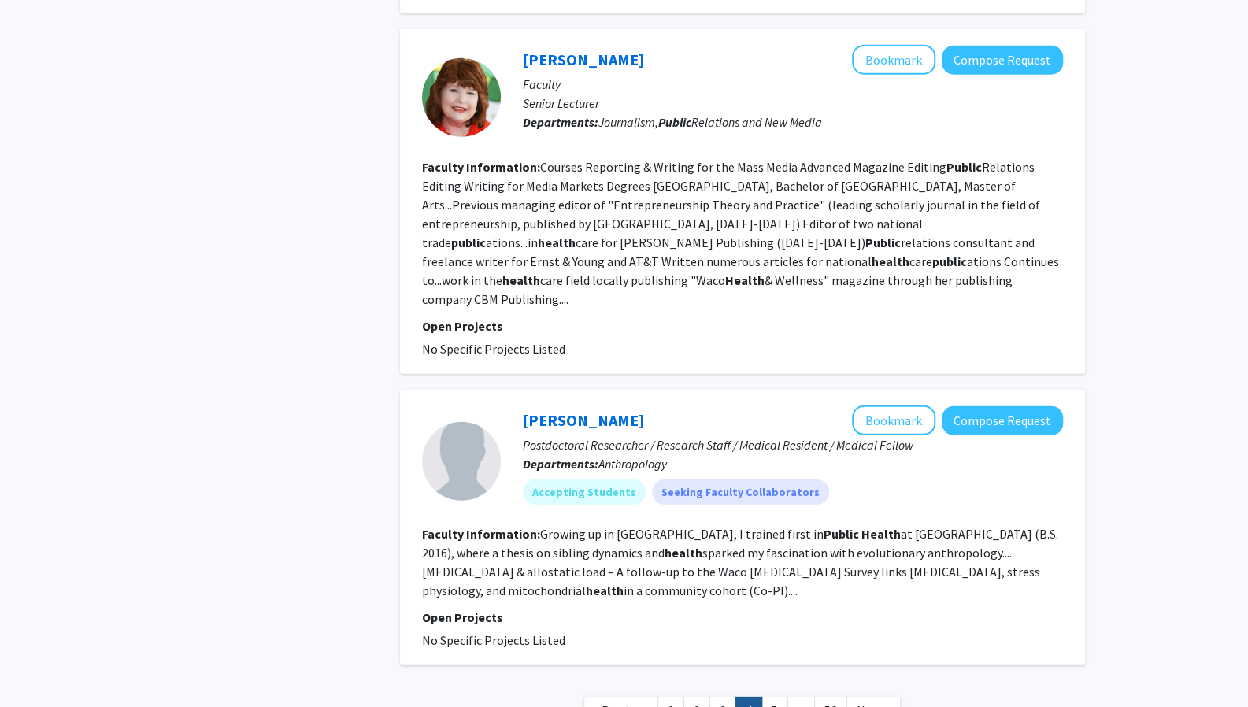
click at [624, 583] on b "health" at bounding box center [605, 591] width 38 height 16
click at [581, 410] on link "Tomasz Nowak" at bounding box center [583, 420] width 121 height 20
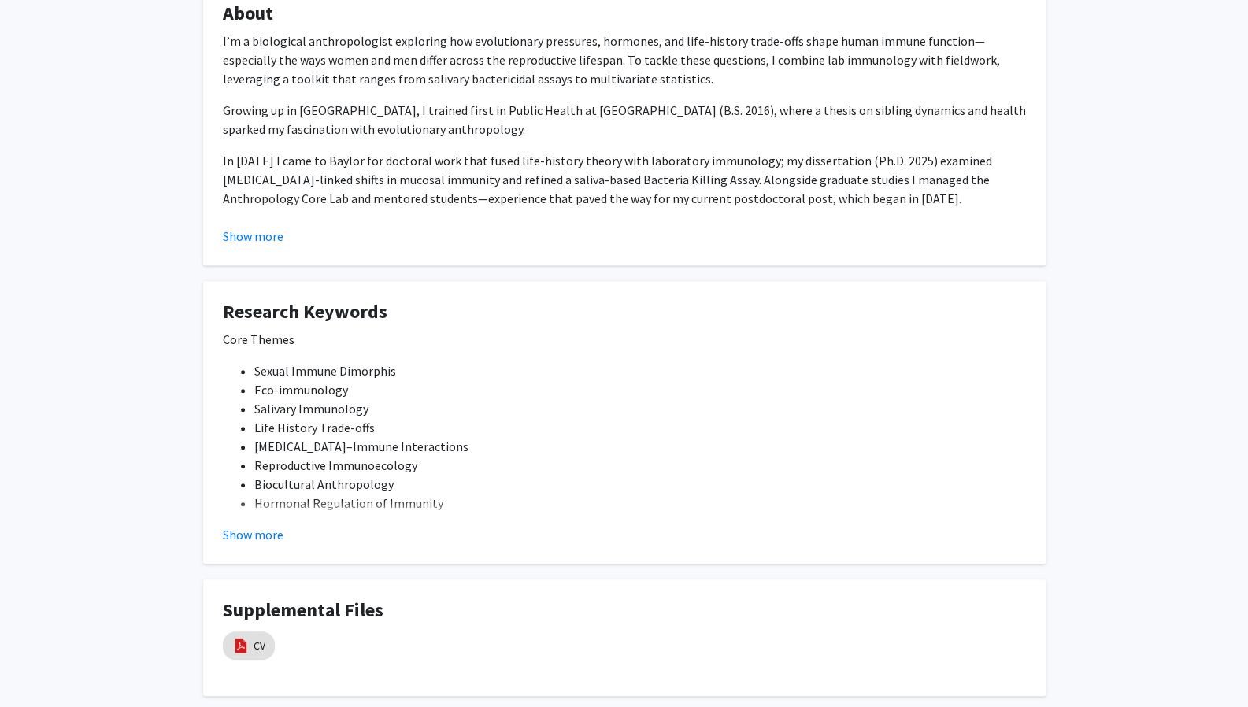
scroll to position [261, 0]
click at [266, 533] on button "Show more" at bounding box center [253, 532] width 61 height 19
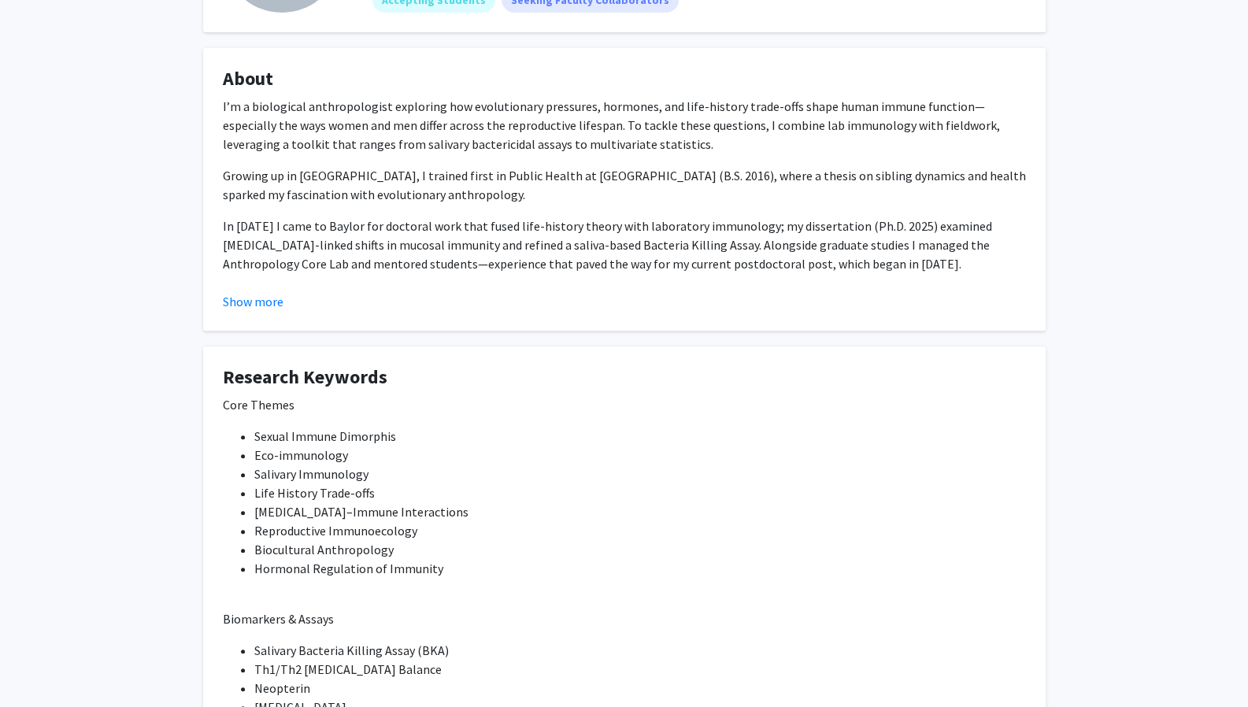
scroll to position [0, 0]
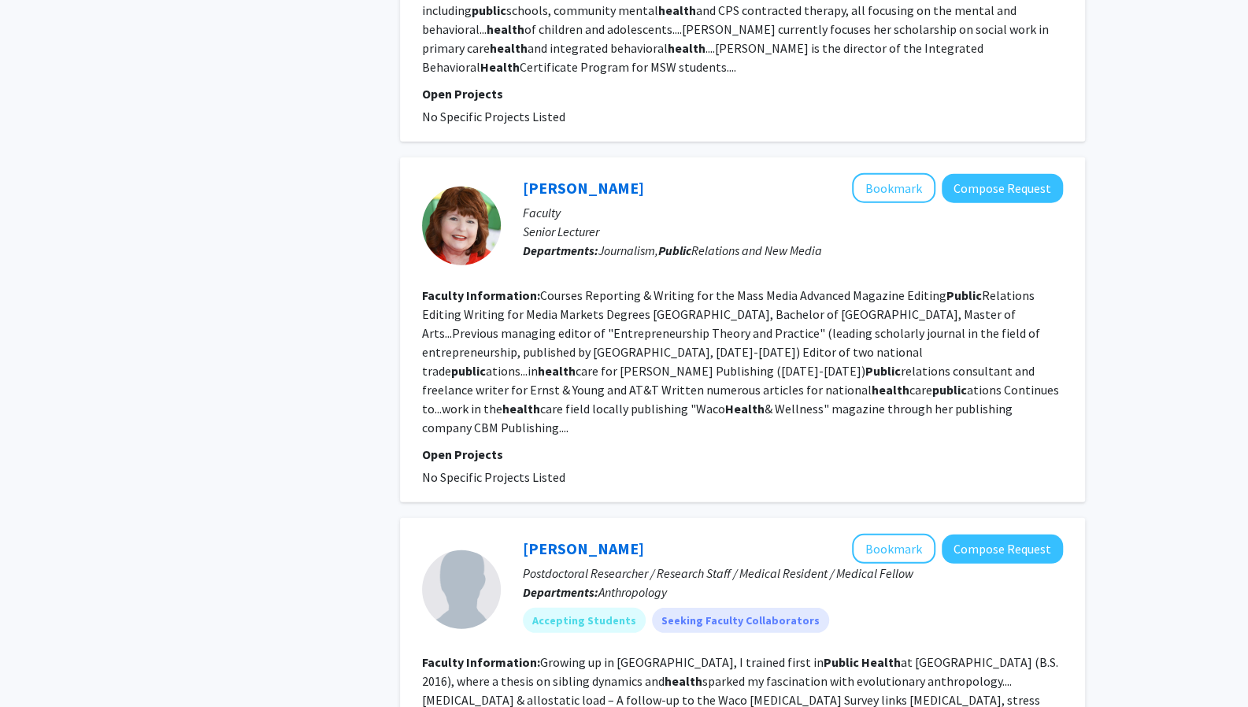
scroll to position [2599, 0]
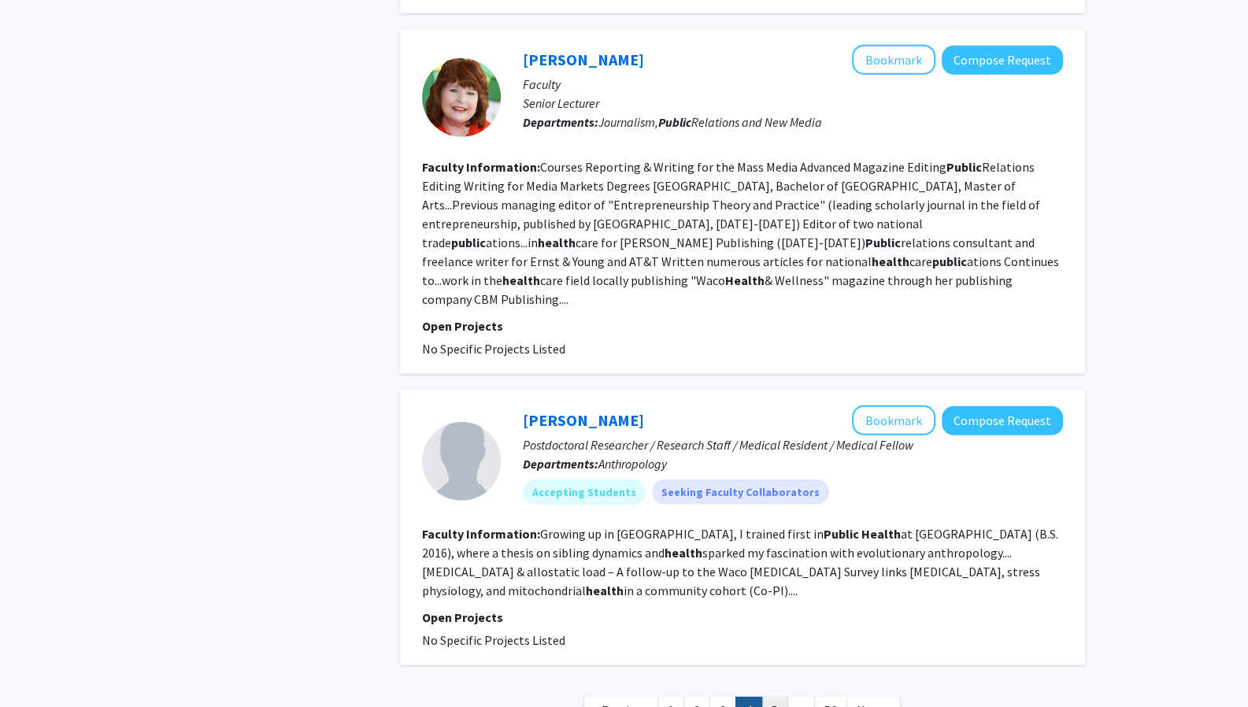
click at [779, 697] on link "5" at bounding box center [774, 711] width 27 height 28
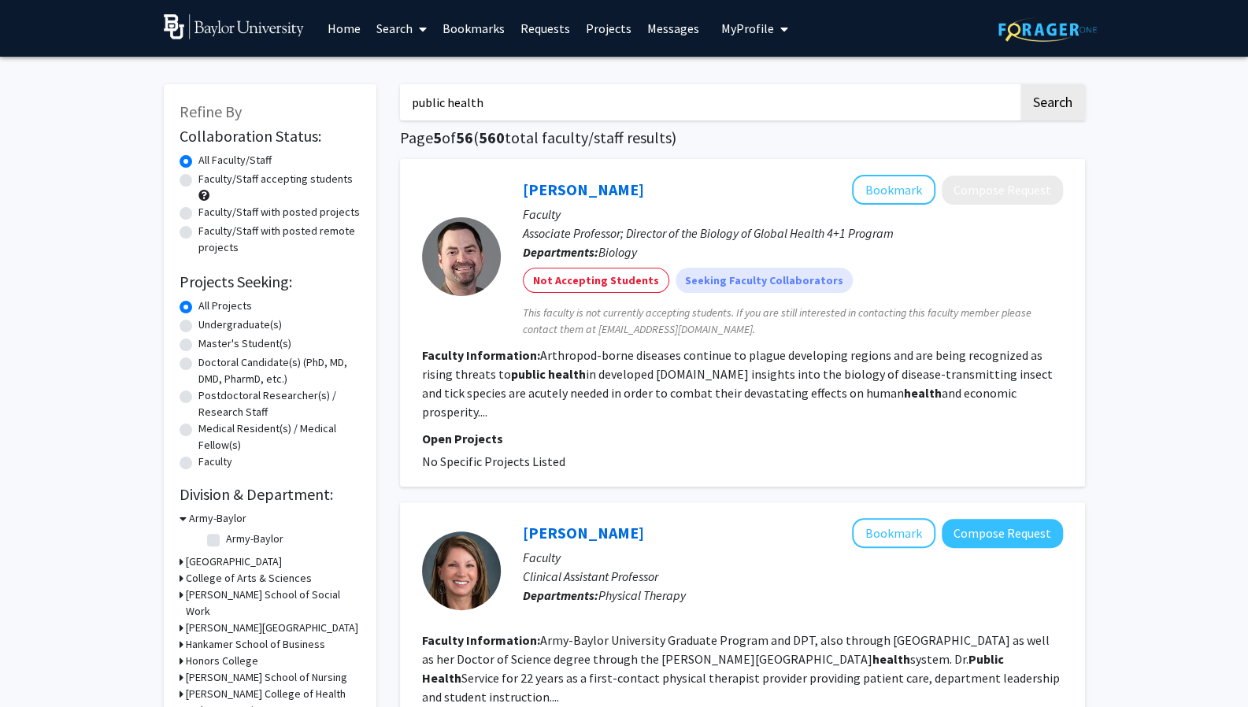
drag, startPoint x: 520, startPoint y: 109, endPoint x: 368, endPoint y: 93, distance: 152.8
type input "lawson"
click at [1057, 107] on button "Search" at bounding box center [1052, 102] width 65 height 36
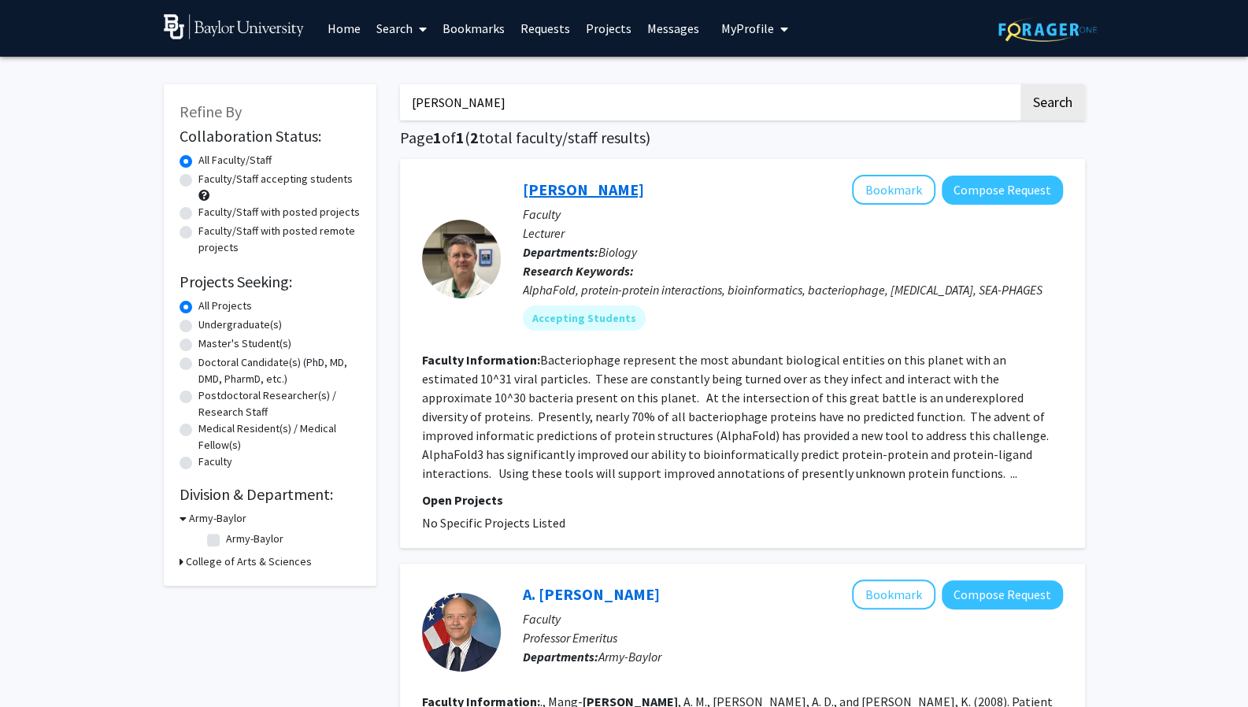
click at [587, 193] on link "Jon Lawson" at bounding box center [583, 189] width 121 height 20
click at [498, 110] on input "lawson" at bounding box center [709, 102] width 618 height 36
type input "l"
click at [1020, 84] on button "Search" at bounding box center [1052, 102] width 65 height 36
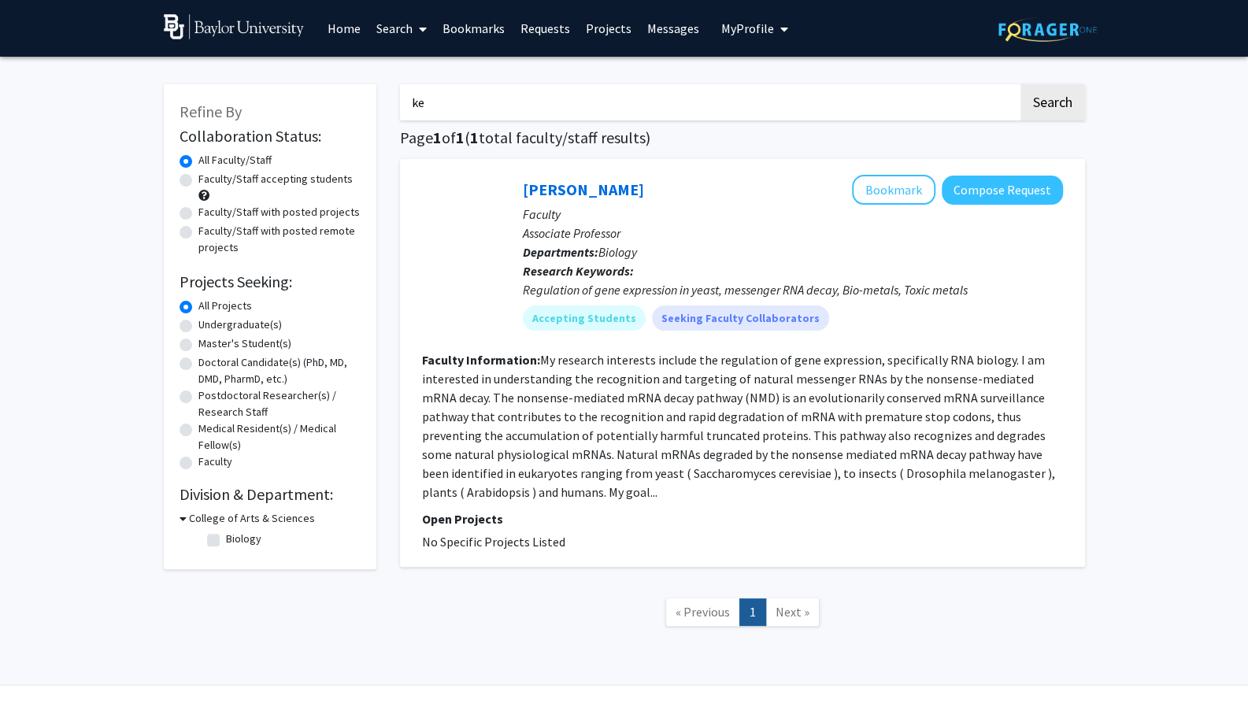
type input "k"
type input "environmental health"
click at [1020, 84] on button "Search" at bounding box center [1052, 102] width 65 height 36
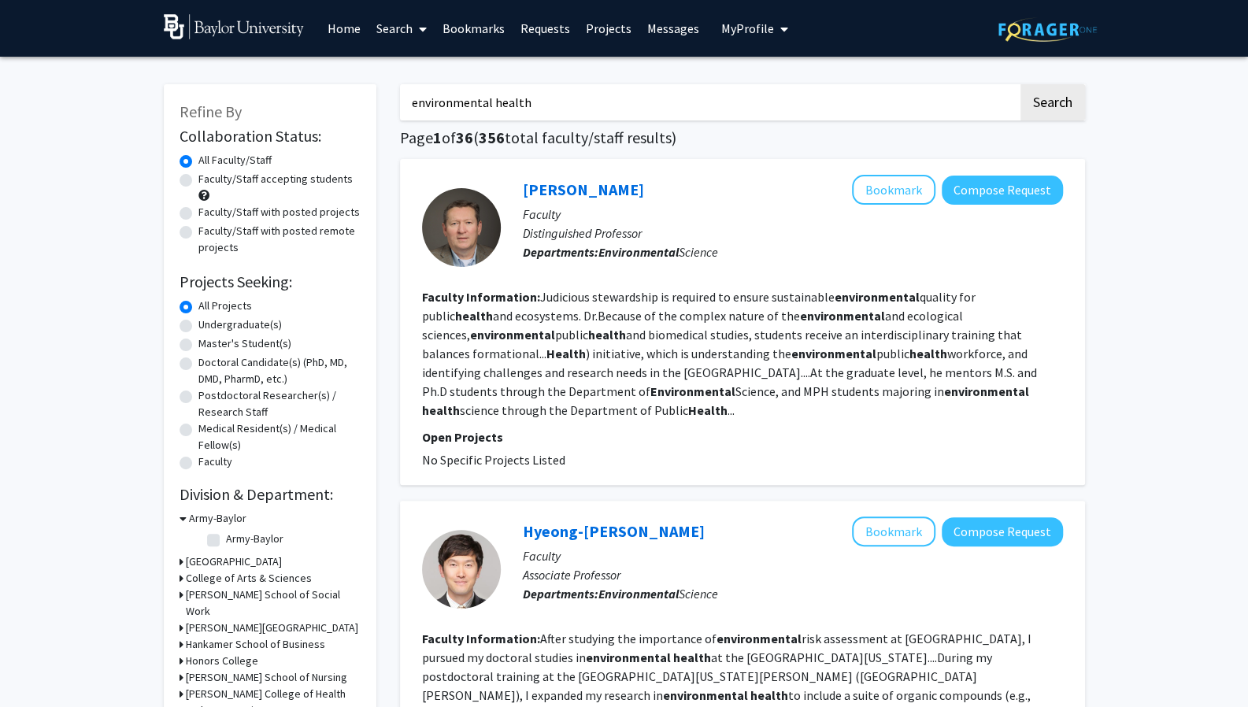
click at [245, 327] on label "Undergraduate(s)" at bounding box center [239, 324] width 83 height 17
click at [209, 327] on input "Undergraduate(s)" at bounding box center [203, 321] width 10 height 10
radio input "true"
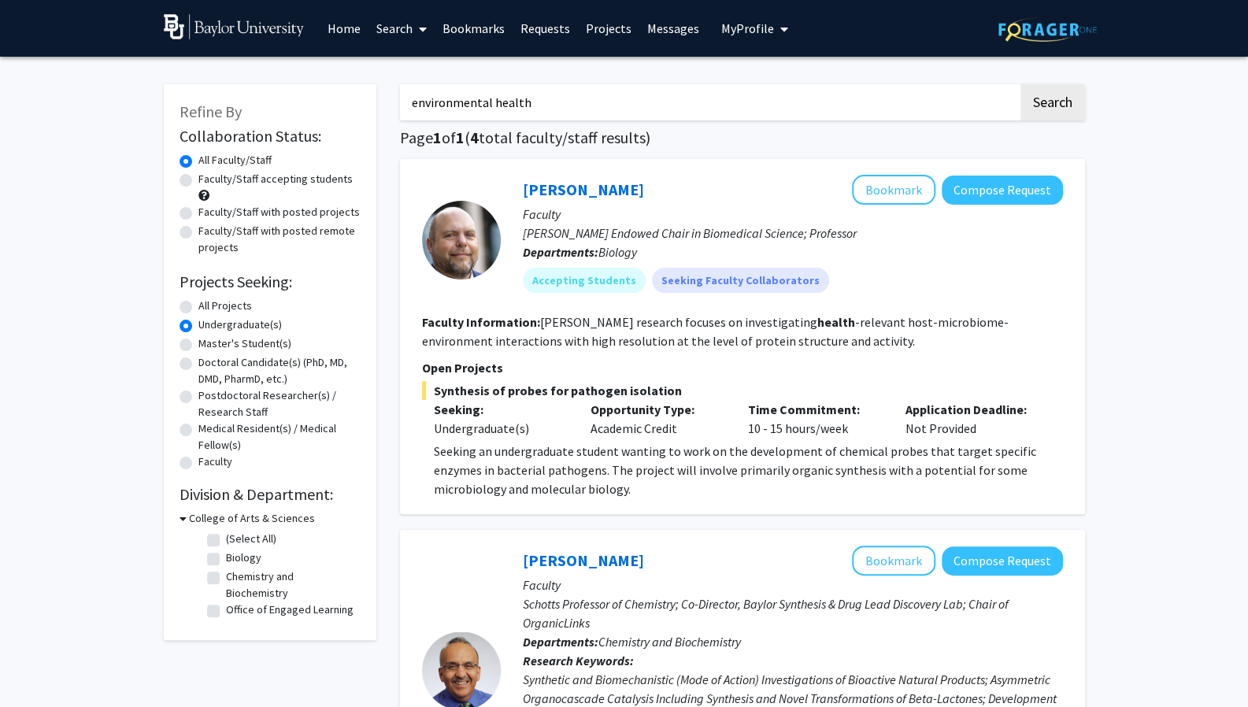
click at [261, 336] on label "Master's Student(s)" at bounding box center [244, 343] width 93 height 17
click at [209, 336] on input "Master's Student(s)" at bounding box center [203, 340] width 10 height 10
radio input "true"
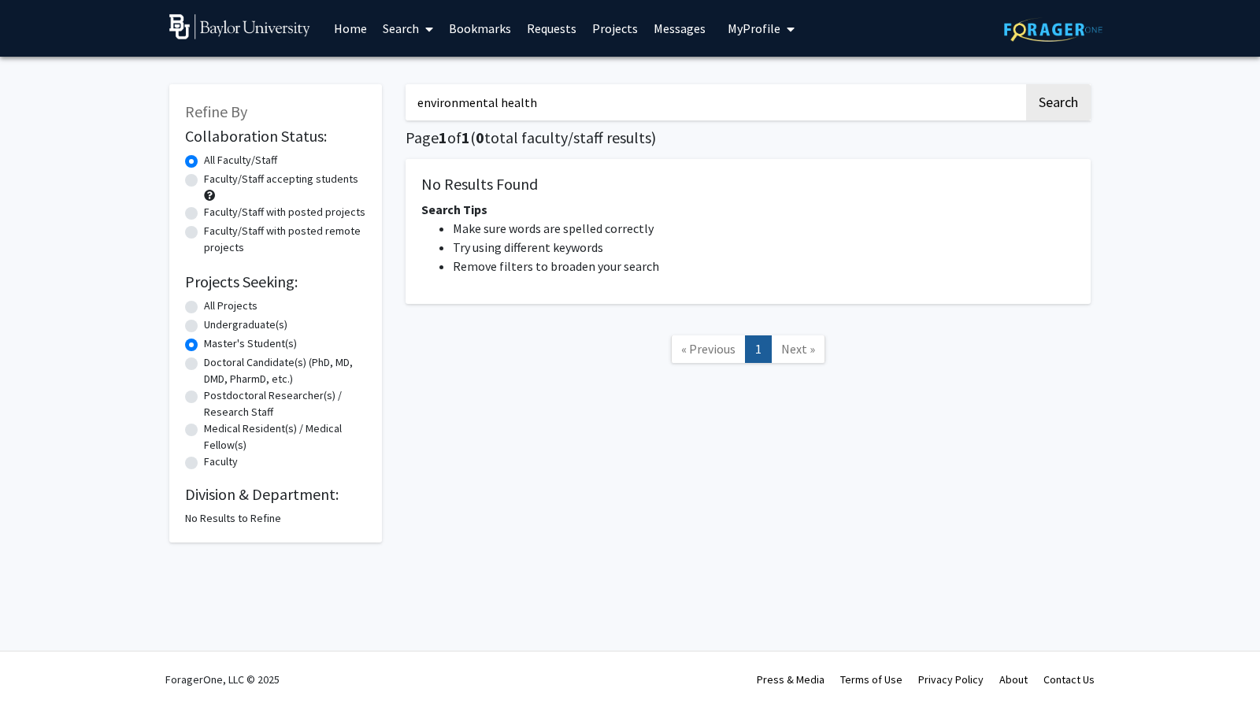
click at [268, 333] on div "Undergraduate(s)" at bounding box center [275, 325] width 181 height 19
click at [226, 314] on div "All Projects" at bounding box center [275, 307] width 181 height 19
click at [204, 307] on label "All Projects" at bounding box center [231, 306] width 54 height 17
click at [204, 307] on input "All Projects" at bounding box center [209, 303] width 10 height 10
radio input "true"
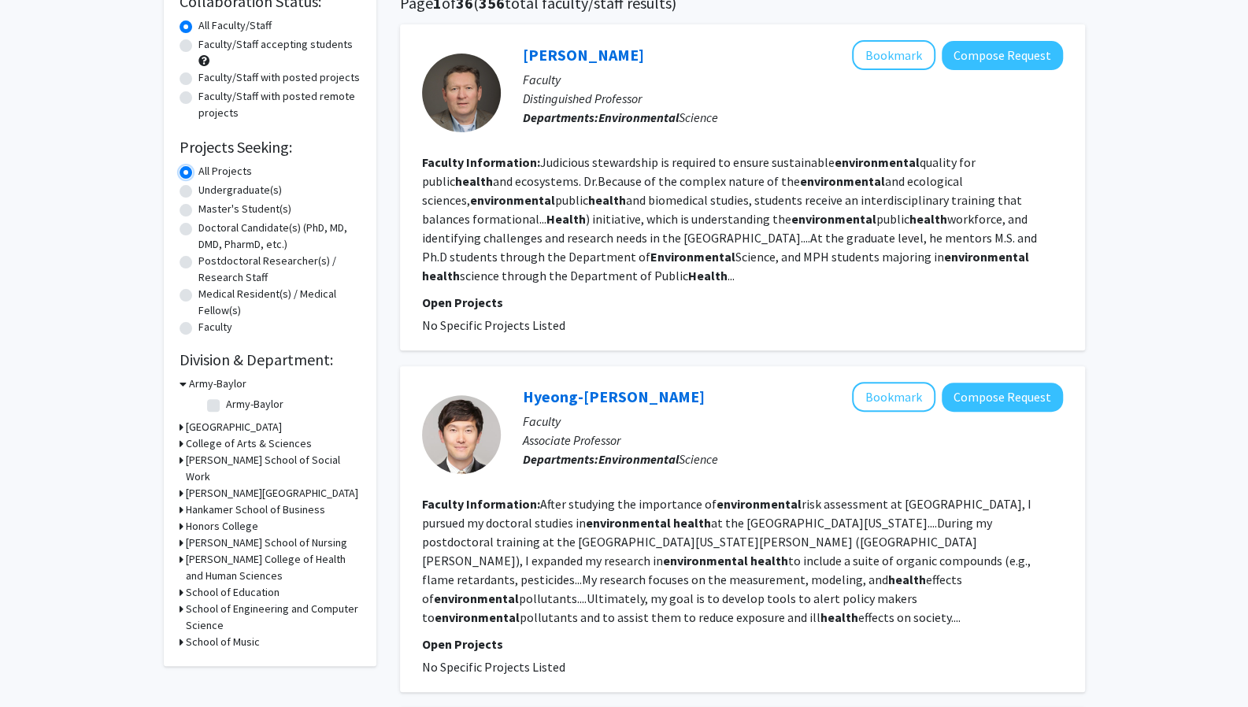
scroll to position [139, 0]
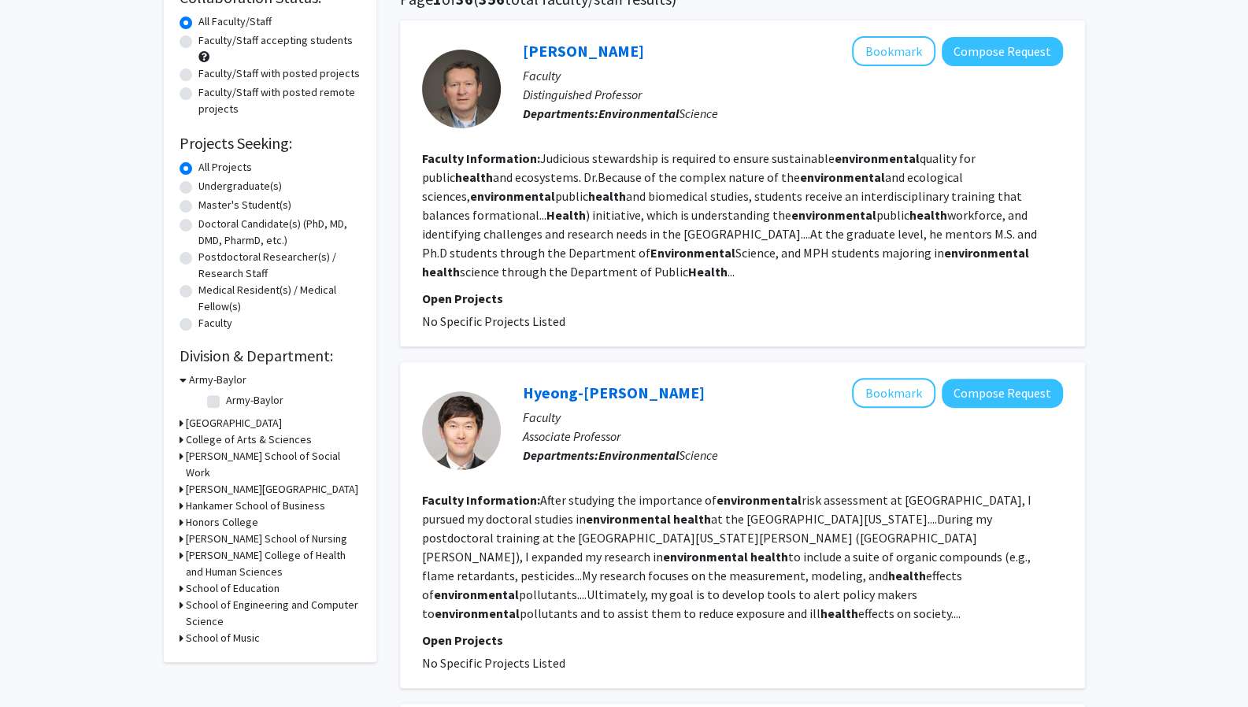
click at [191, 421] on h3 "Baylor Law School" at bounding box center [234, 423] width 96 height 17
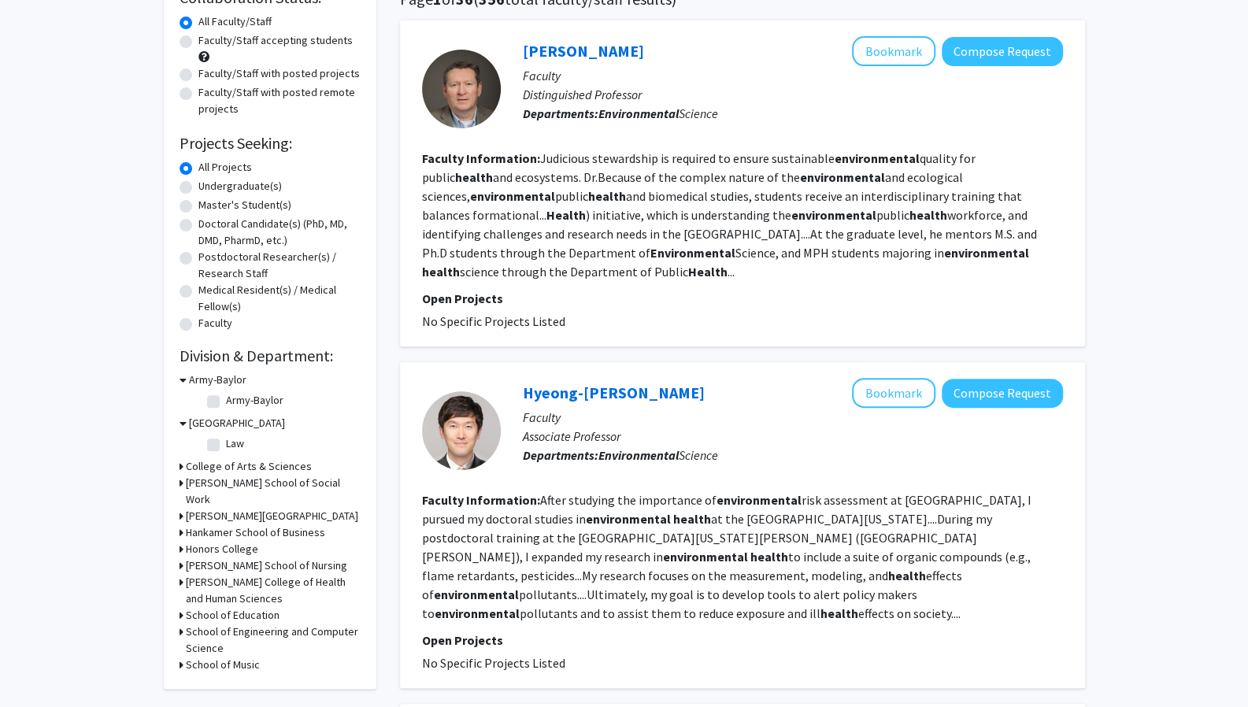
click at [226, 447] on label "Law" at bounding box center [235, 443] width 18 height 17
click at [226, 446] on input "Law" at bounding box center [231, 440] width 10 height 10
checkbox input "true"
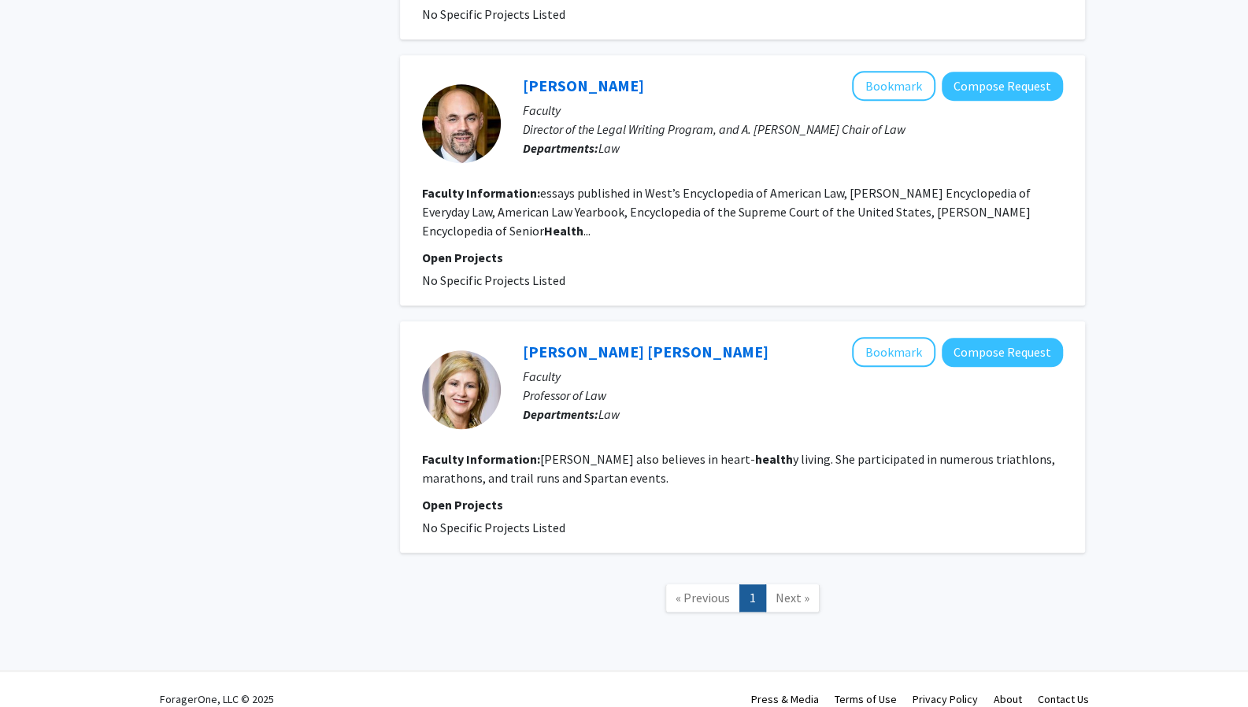
scroll to position [694, 0]
drag, startPoint x: 740, startPoint y: 440, endPoint x: 561, endPoint y: 272, distance: 245.6
click at [561, 272] on div "Matt Cordon Bookmark Compose Request Faculty Director of the Legal Writing Prog…" at bounding box center [742, 179] width 685 height 250
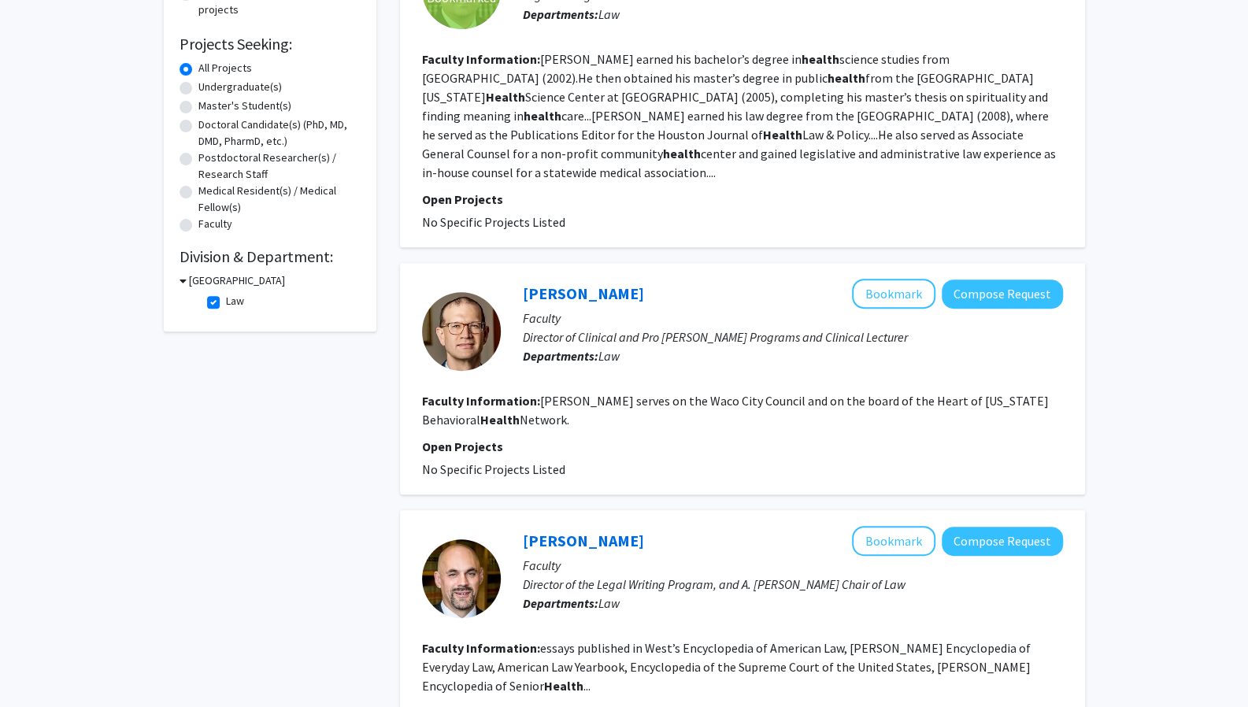
scroll to position [0, 0]
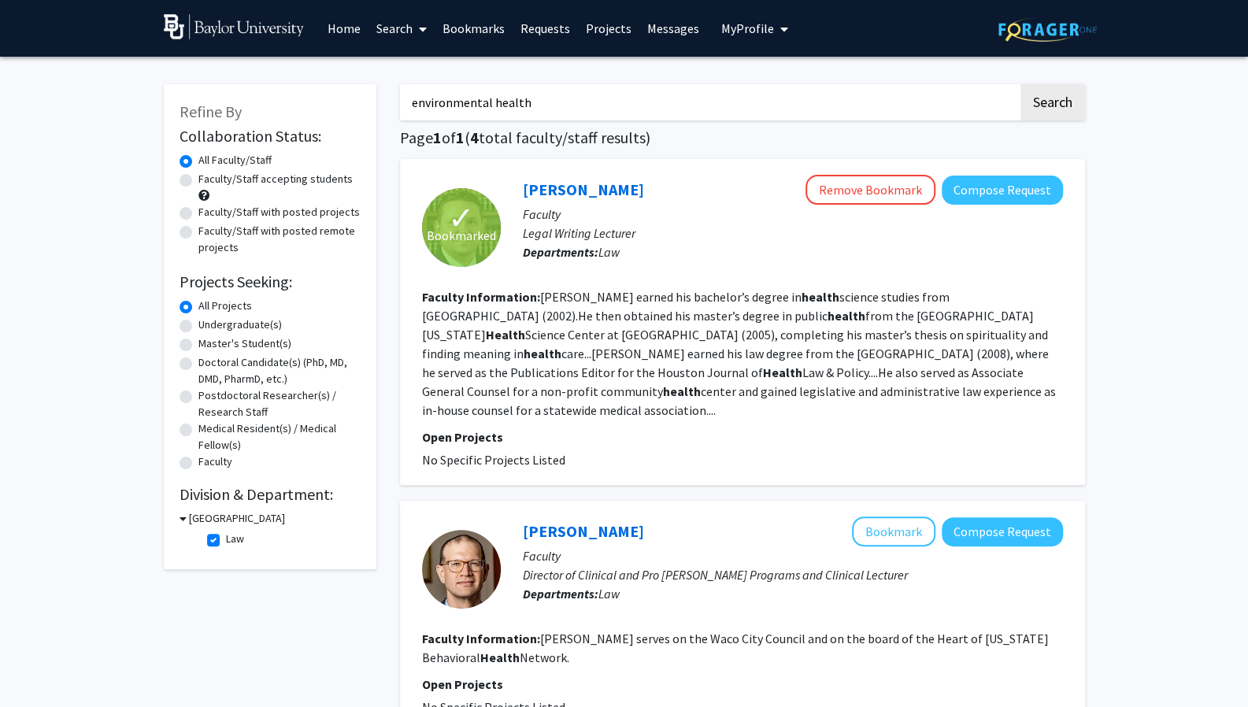
drag, startPoint x: 537, startPoint y: 98, endPoint x: 390, endPoint y: 101, distance: 146.5
click at [390, 101] on div "environmental health Search Page 1 of 1 ( 4 total faculty/staff results) ✓ Book…" at bounding box center [742, 702] width 709 height 1268
type input "\"
click at [1079, 100] on button "Search" at bounding box center [1052, 102] width 65 height 36
checkbox input "false"
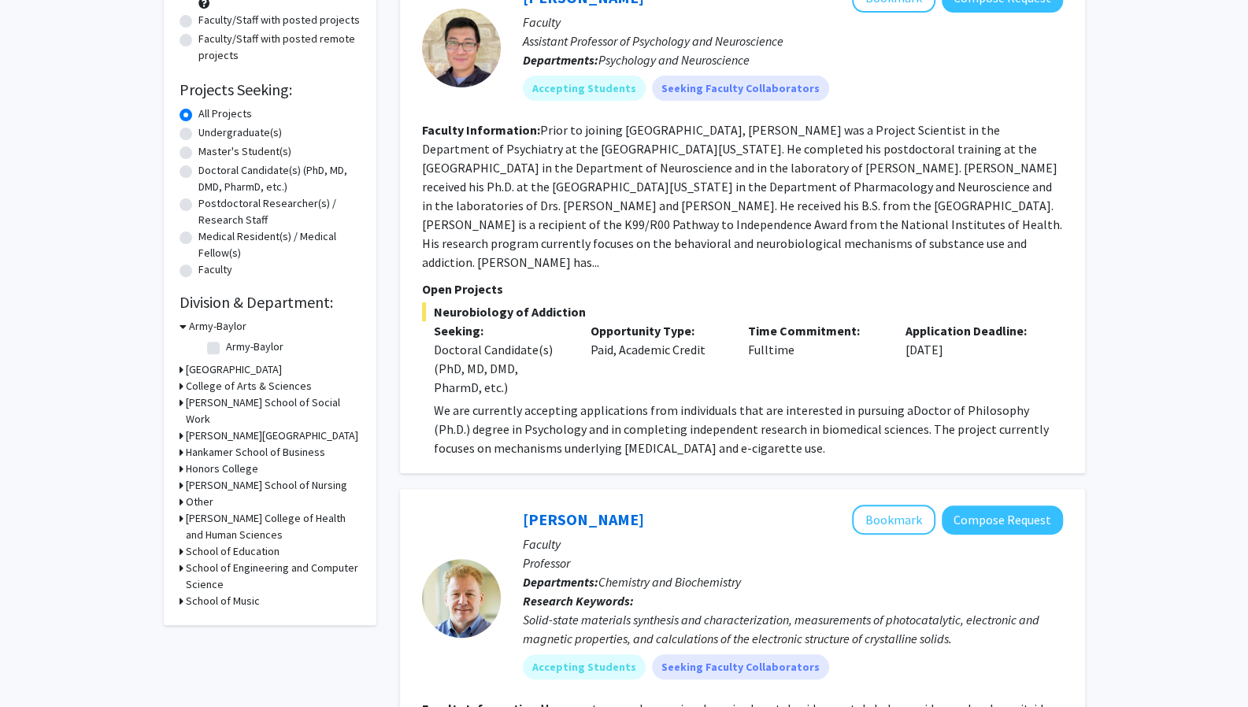
scroll to position [194, 0]
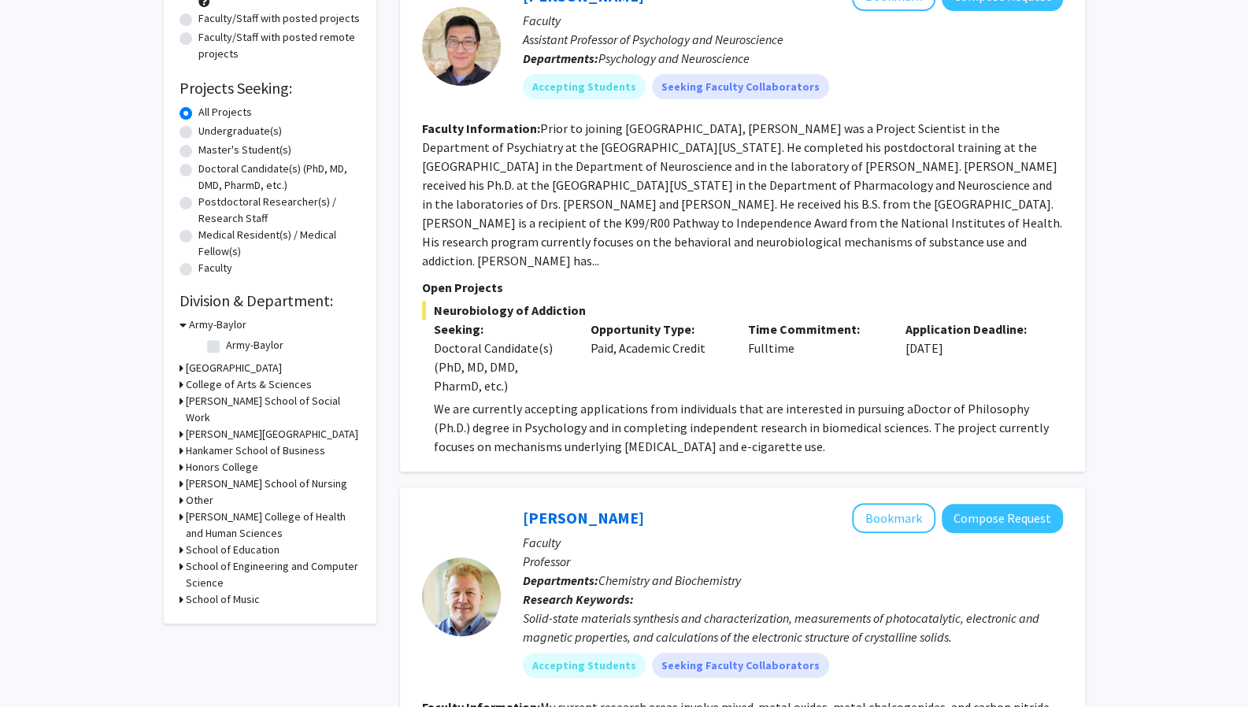
click at [238, 366] on h3 "Baylor Law School" at bounding box center [234, 368] width 96 height 17
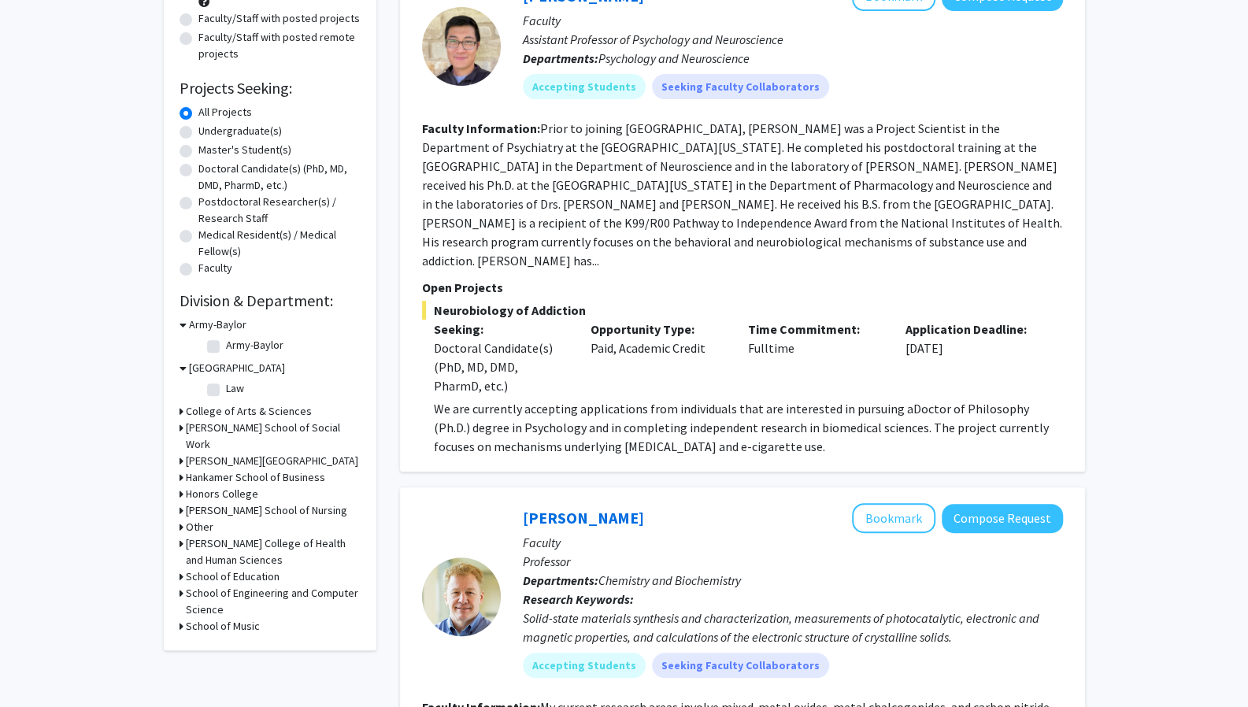
click at [219, 395] on fg-checkbox "Law Law" at bounding box center [282, 389] width 150 height 19
click at [226, 390] on label "Law" at bounding box center [235, 388] width 18 height 17
click at [226, 390] on input "Law" at bounding box center [231, 385] width 10 height 10
checkbox input "true"
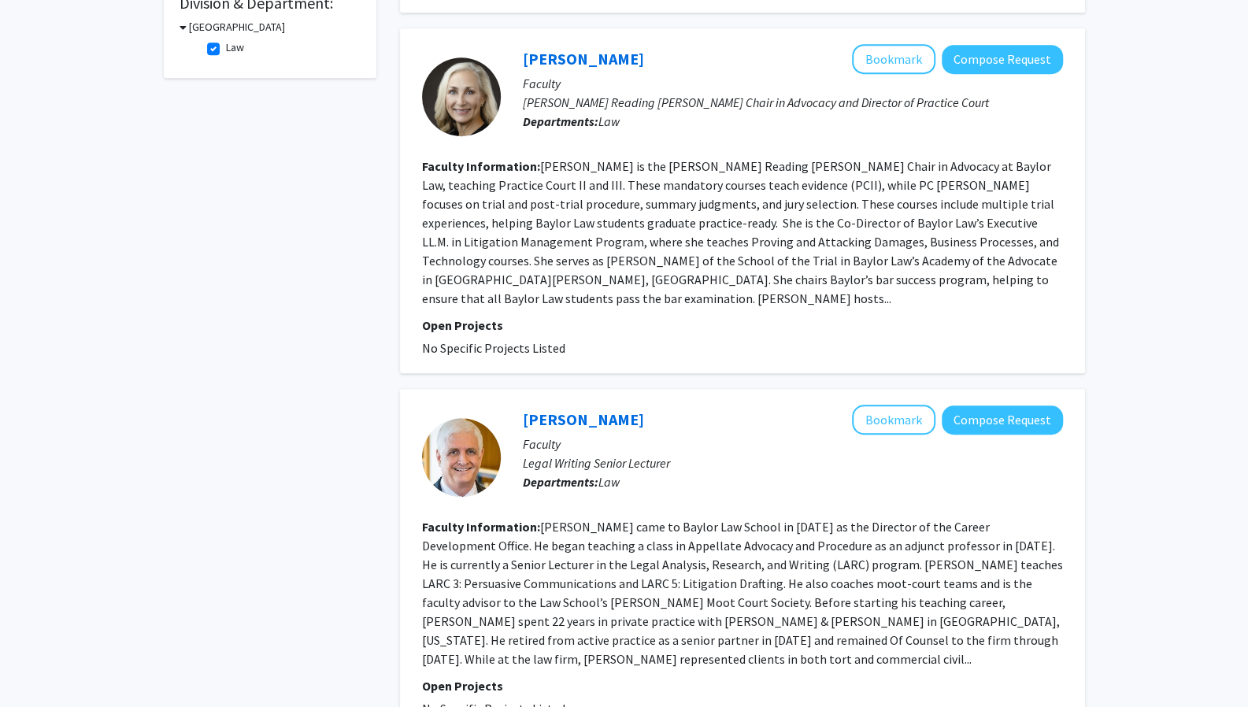
scroll to position [492, 0]
